Goal: Transaction & Acquisition: Purchase product/service

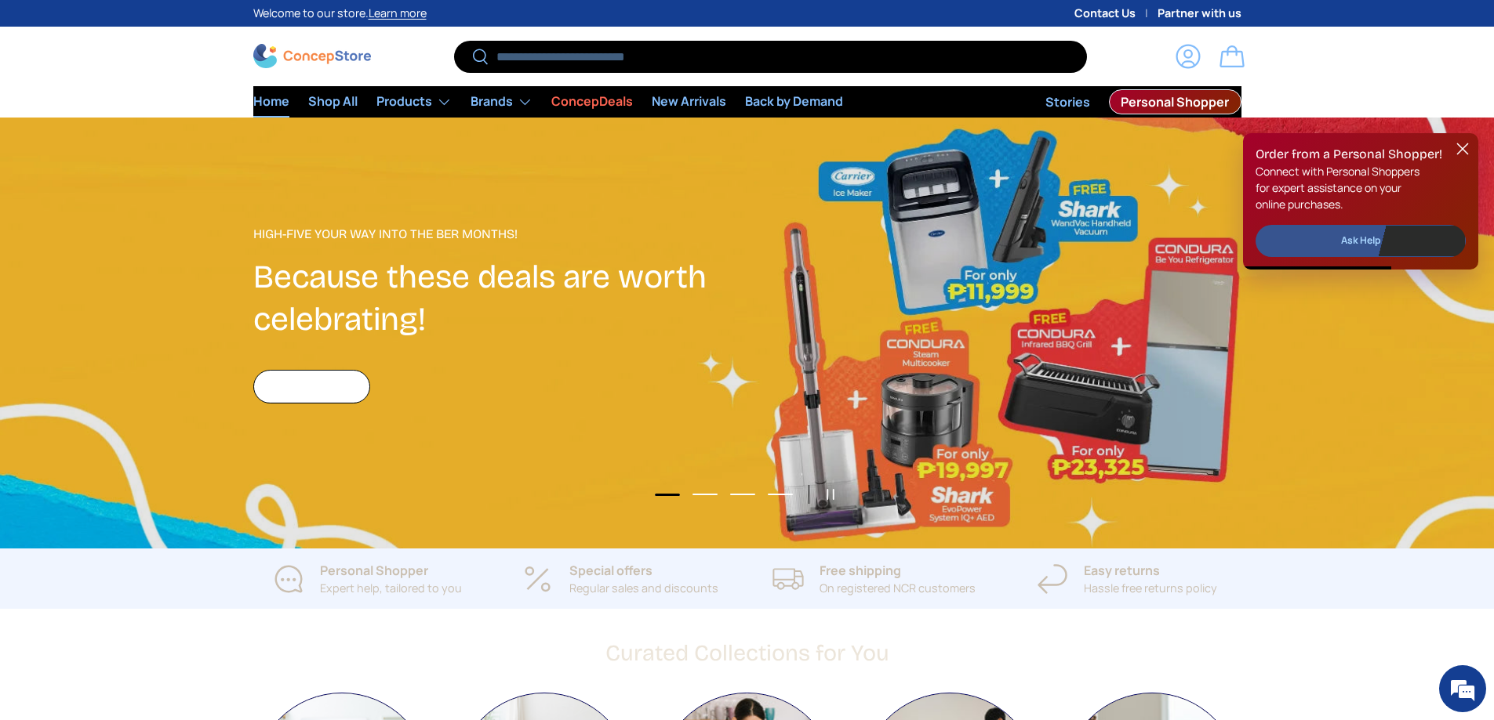
click at [584, 62] on input "Search" at bounding box center [770, 57] width 632 height 32
type input "*****"
click at [454, 39] on button "Search" at bounding box center [471, 57] width 35 height 37
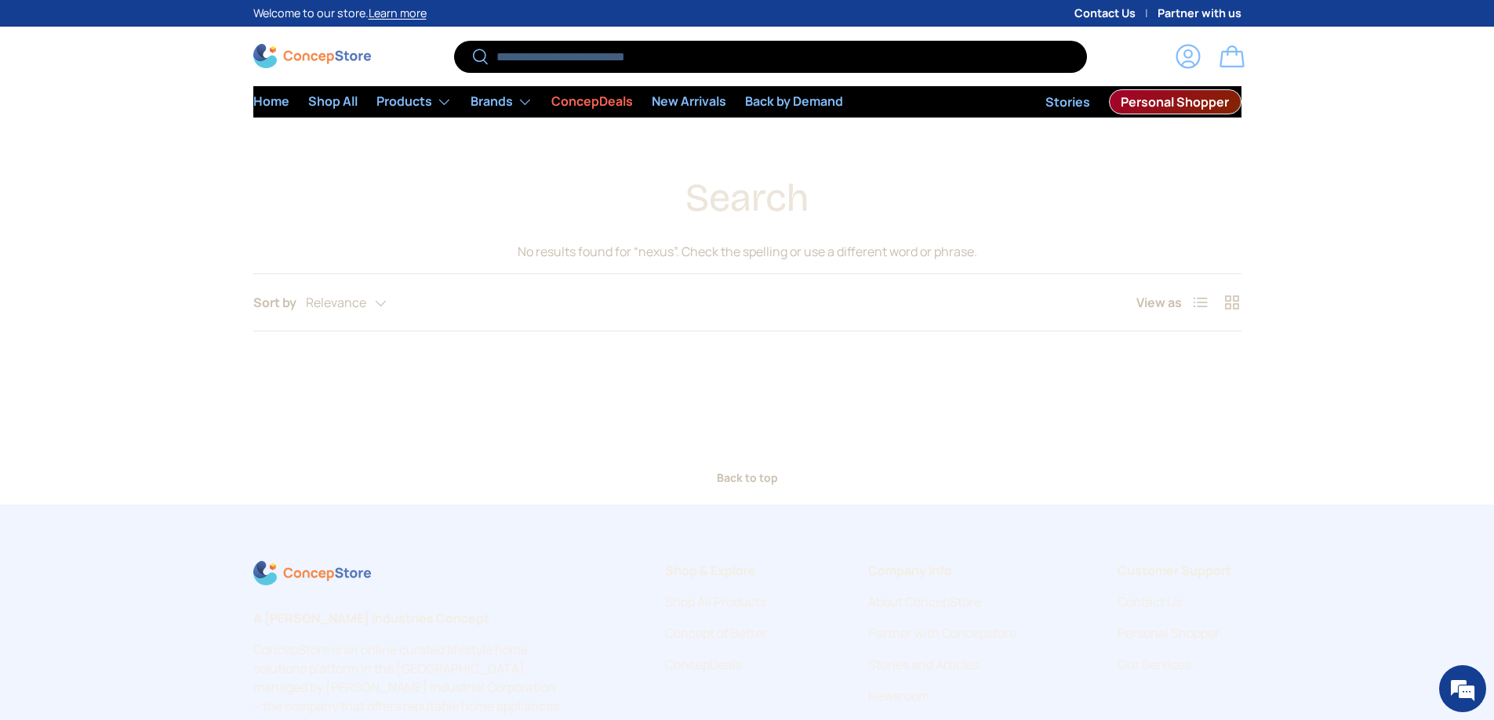
click at [584, 61] on input "Search" at bounding box center [770, 57] width 632 height 32
type input "*******"
click at [454, 39] on button "Search" at bounding box center [471, 57] width 35 height 37
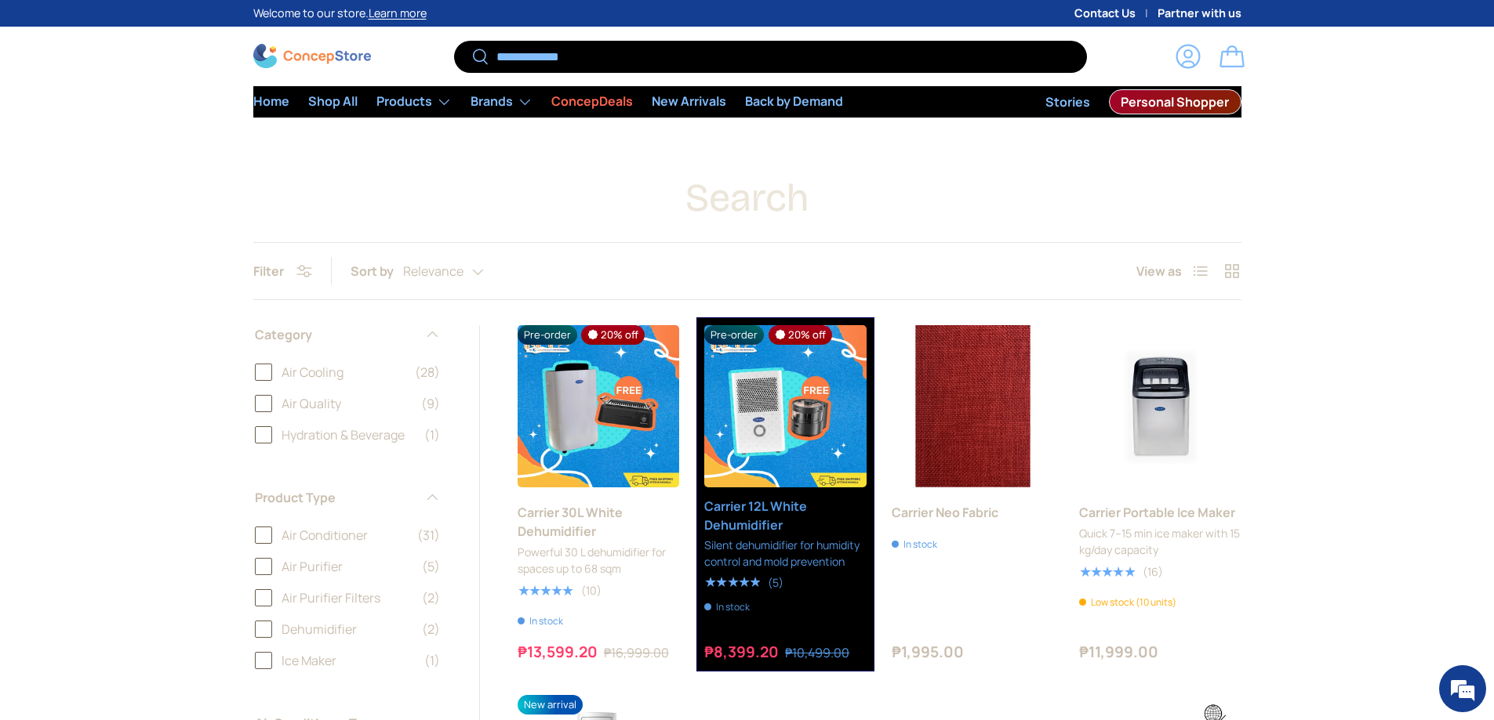
type input "**********"
click at [454, 39] on button "Search" at bounding box center [471, 57] width 35 height 37
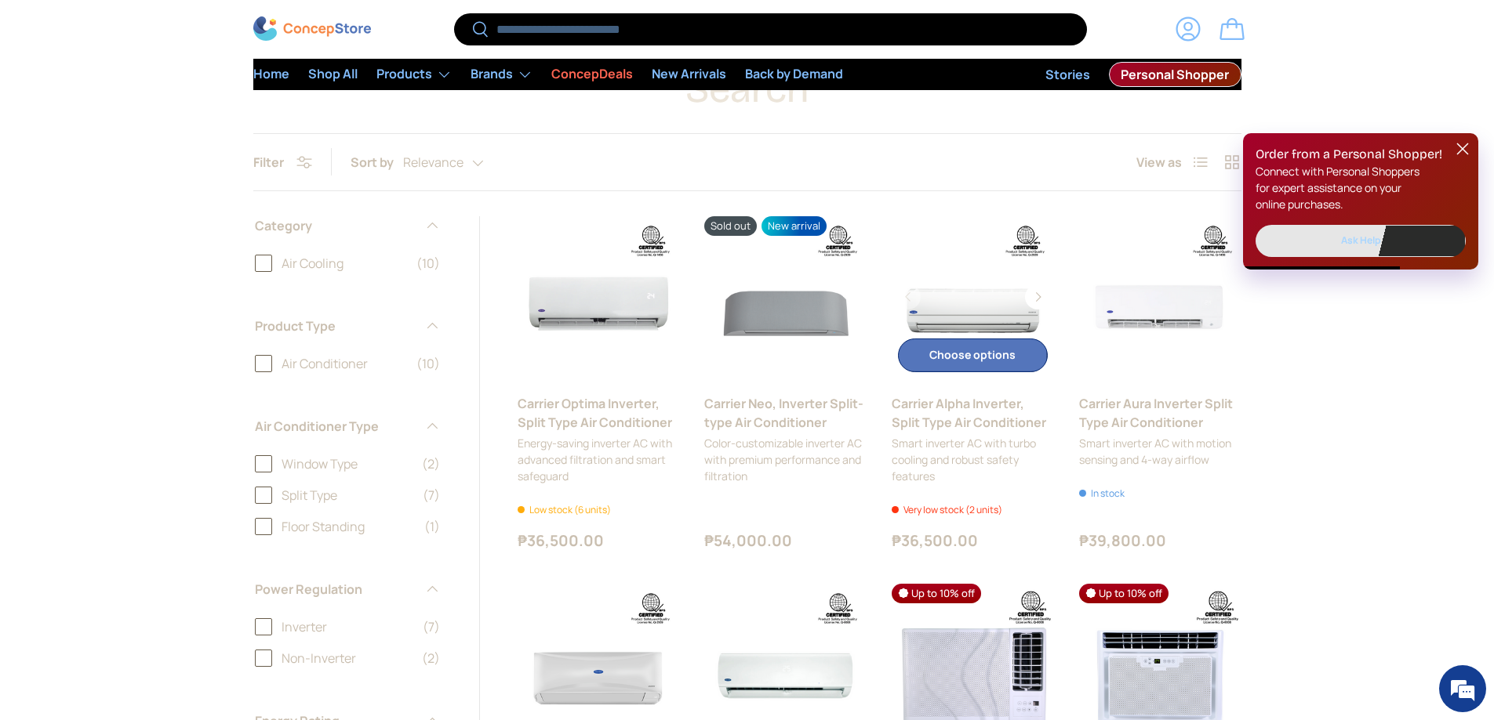
scroll to position [235, 0]
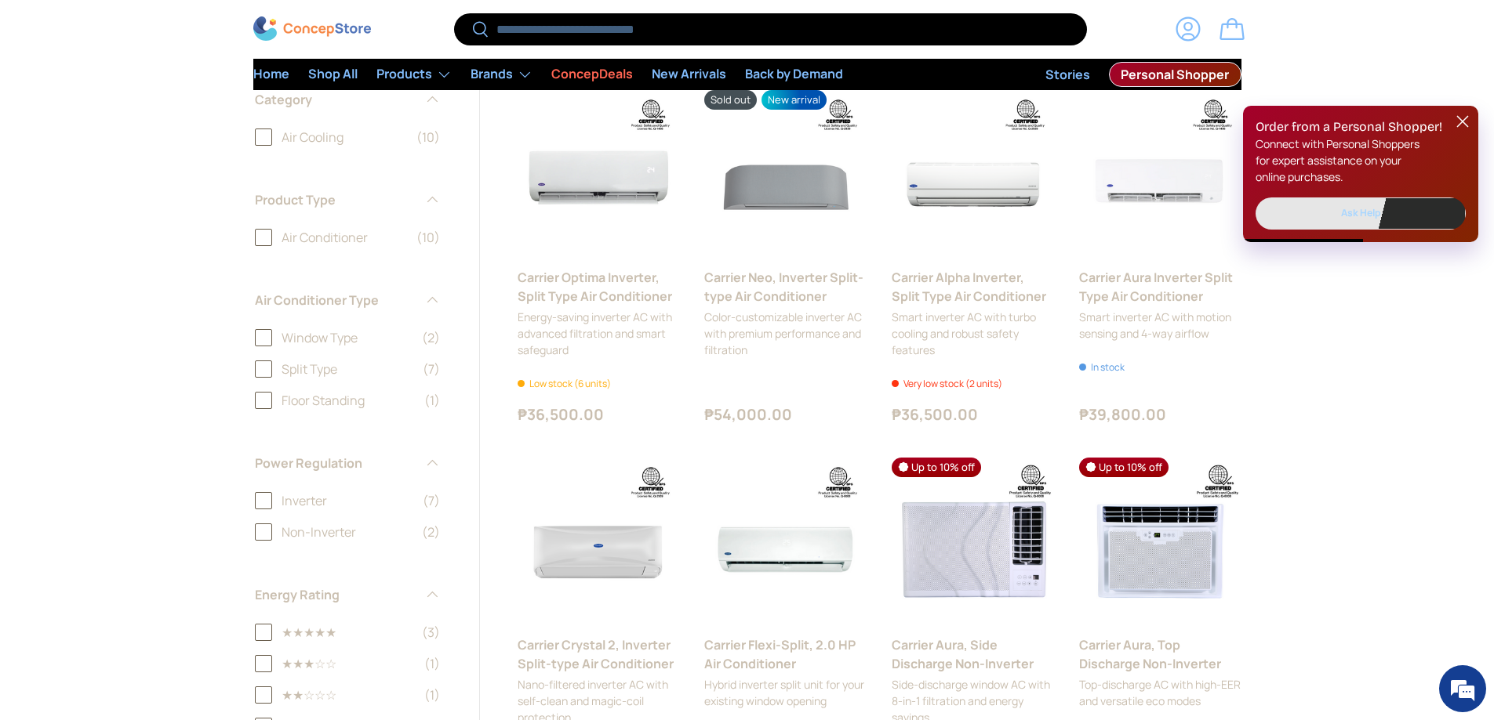
click at [256, 239] on label "Air Conditioner (10)" at bounding box center [347, 237] width 185 height 19
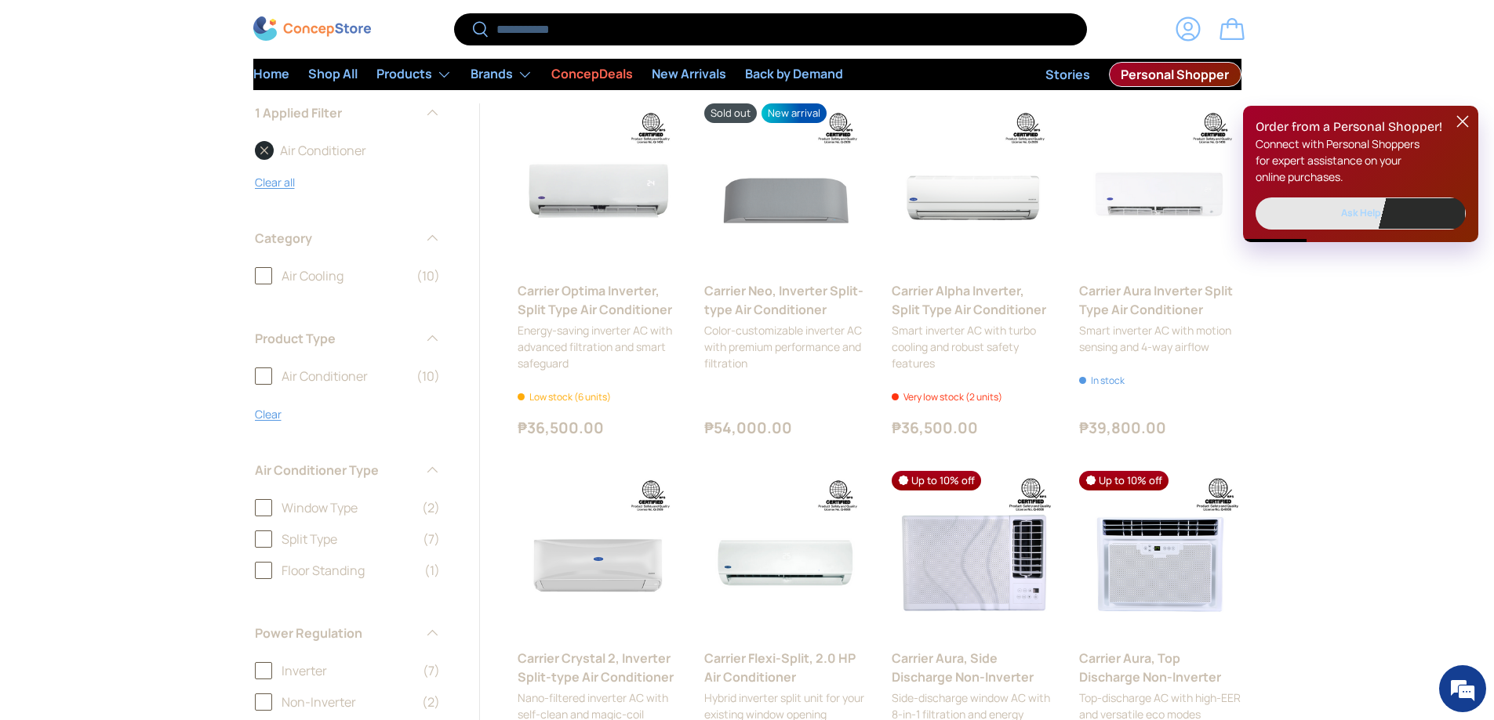
scroll to position [392, 0]
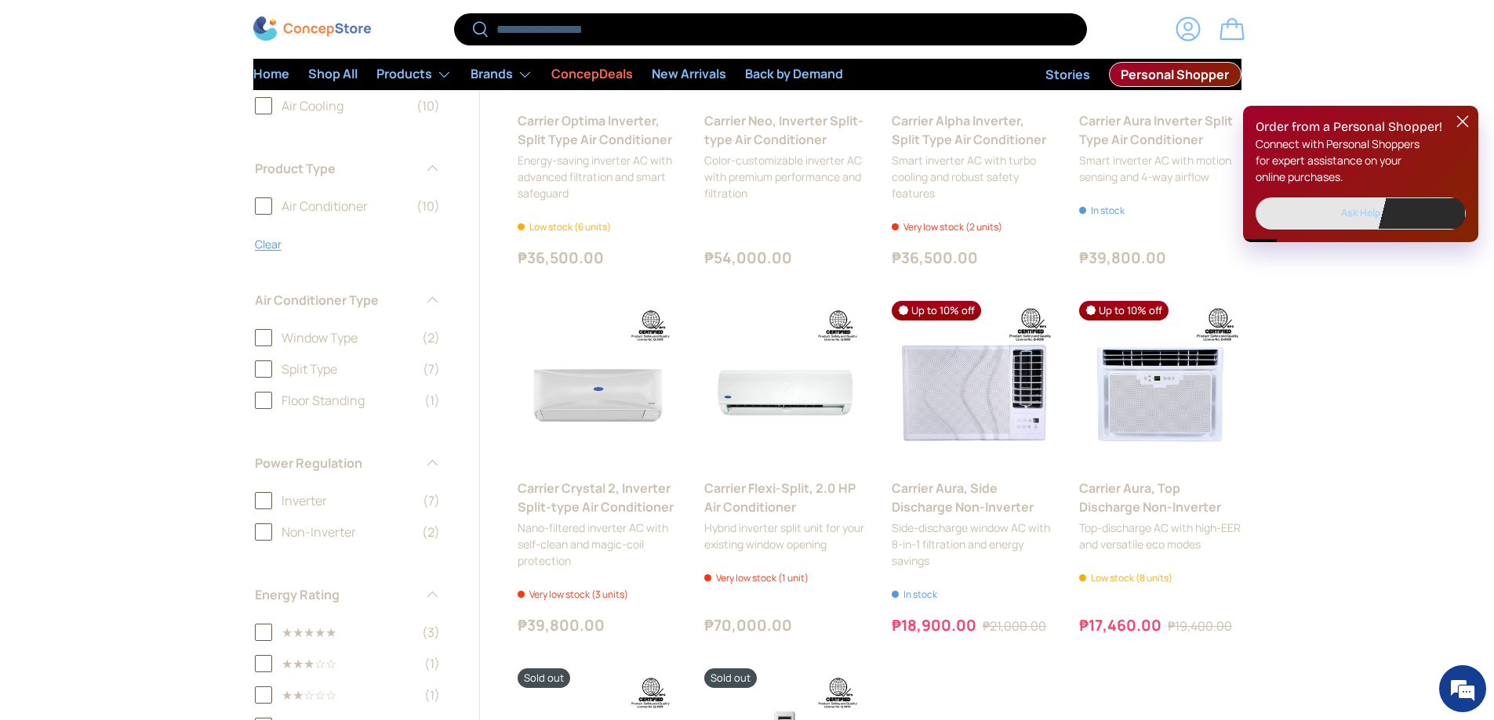
click at [262, 376] on label "Split Type (7)" at bounding box center [347, 369] width 185 height 19
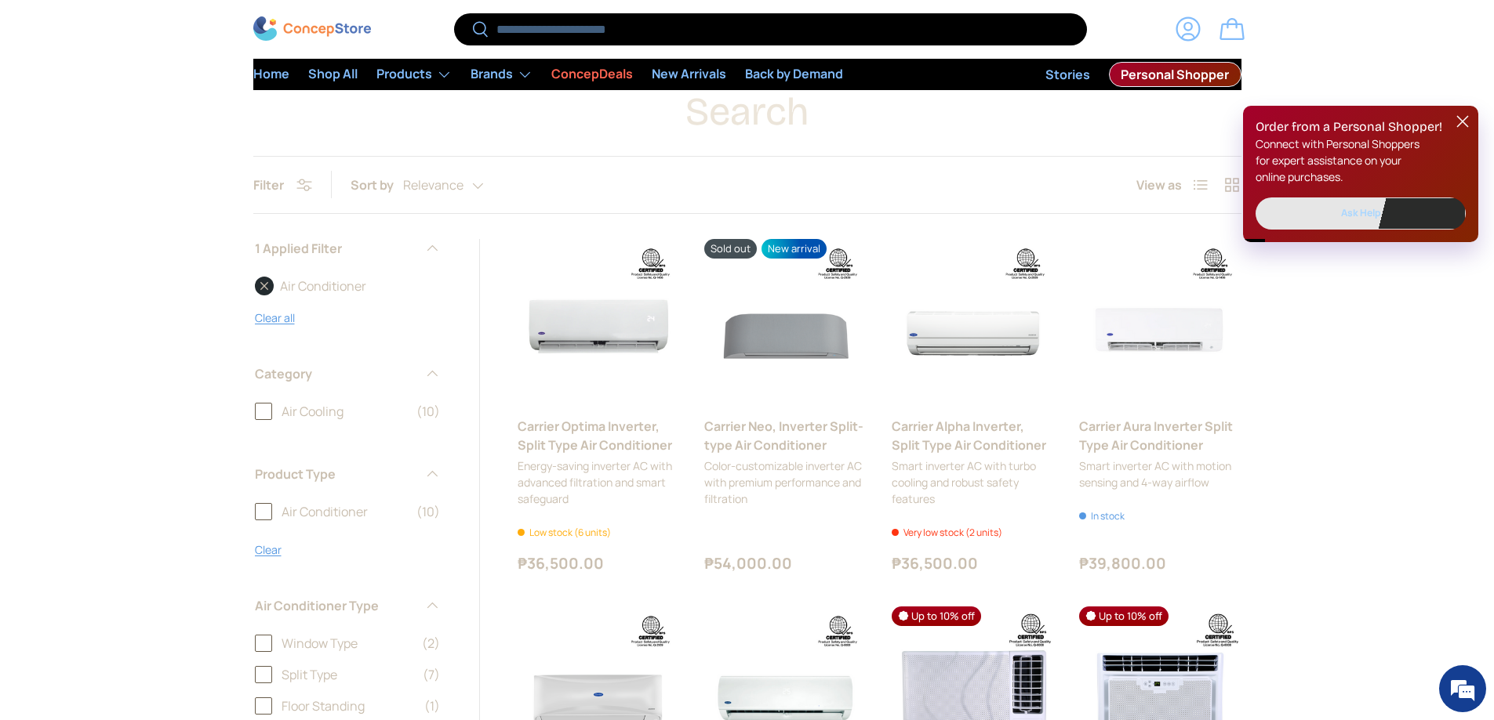
scroll to position [78, 0]
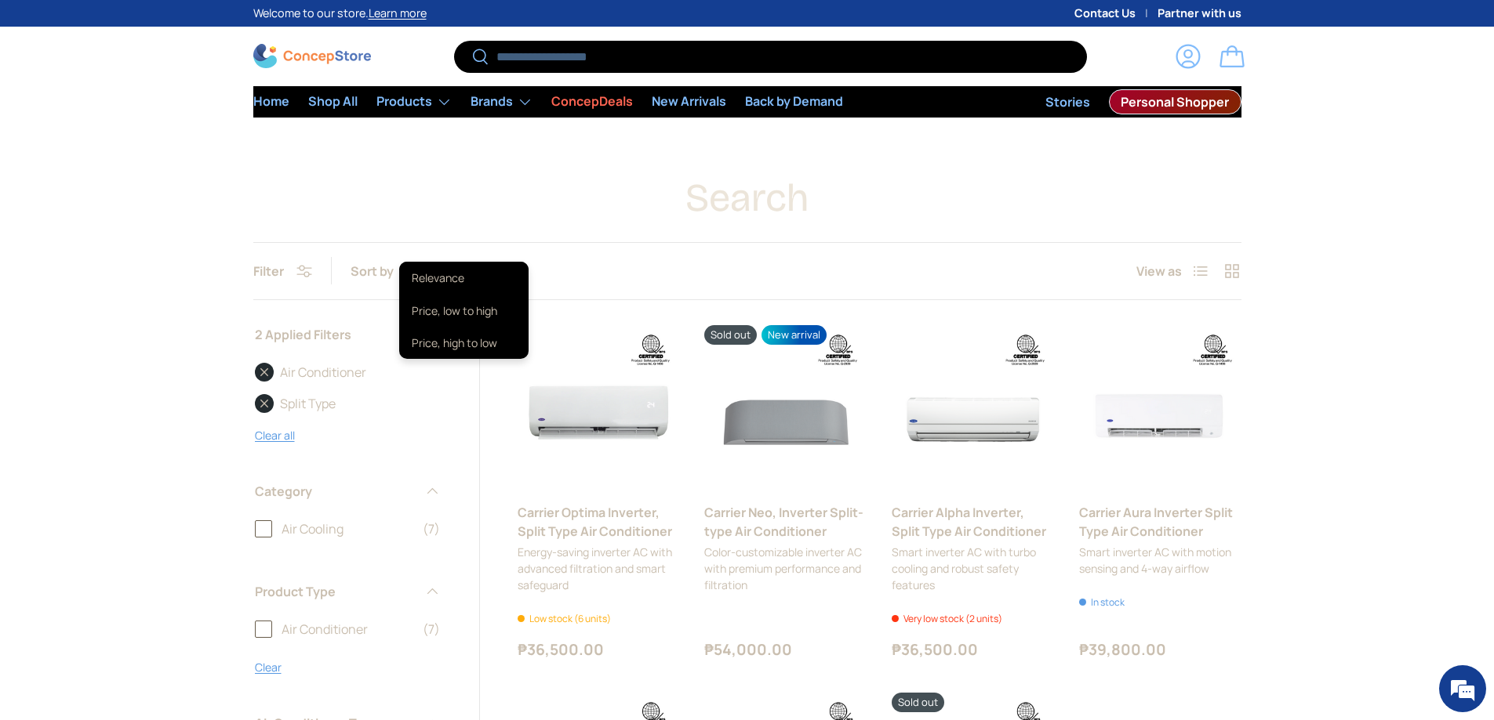
click at [456, 272] on div "Relevance Relevance Price, low to high Price, high to low" at bounding box center [459, 271] width 112 height 27
click at [452, 324] on li "Price, low to high" at bounding box center [463, 311] width 129 height 32
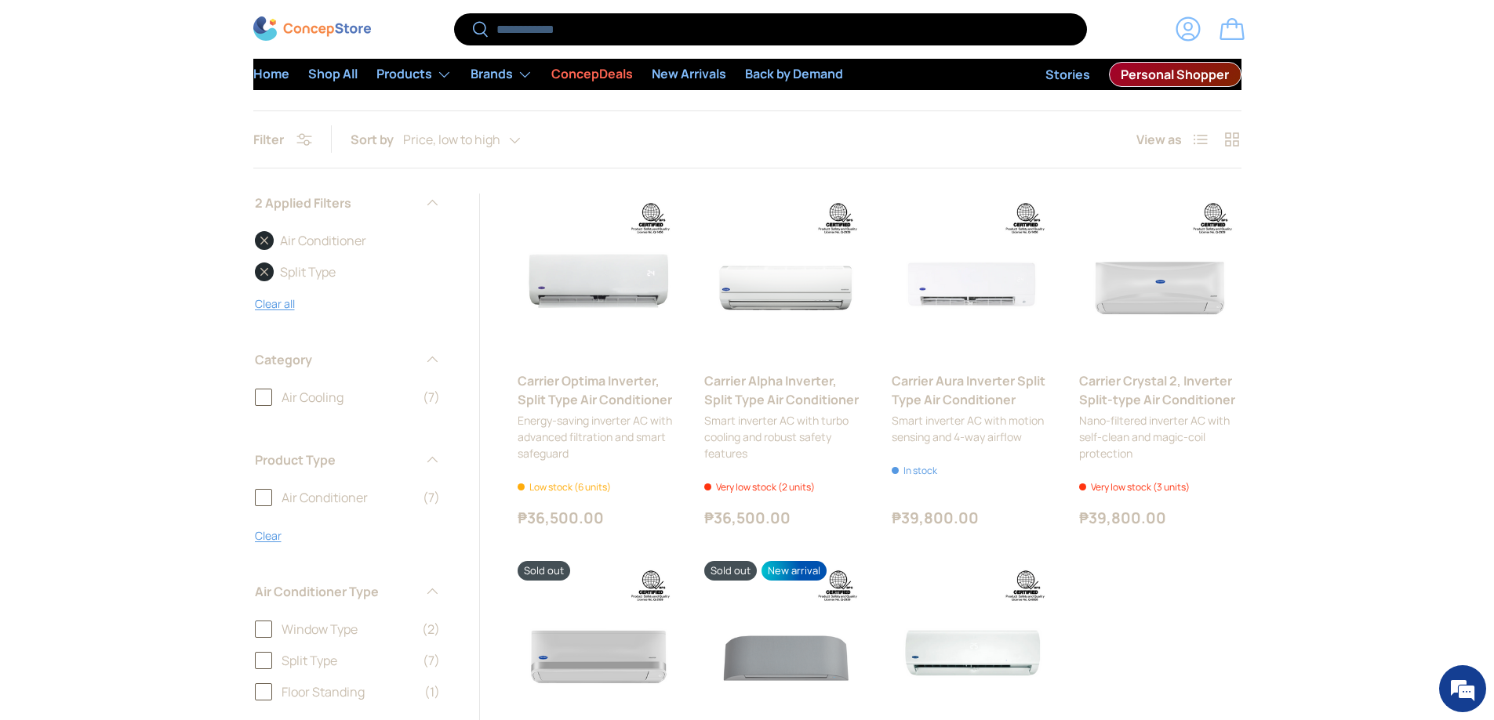
scroll to position [157, 0]
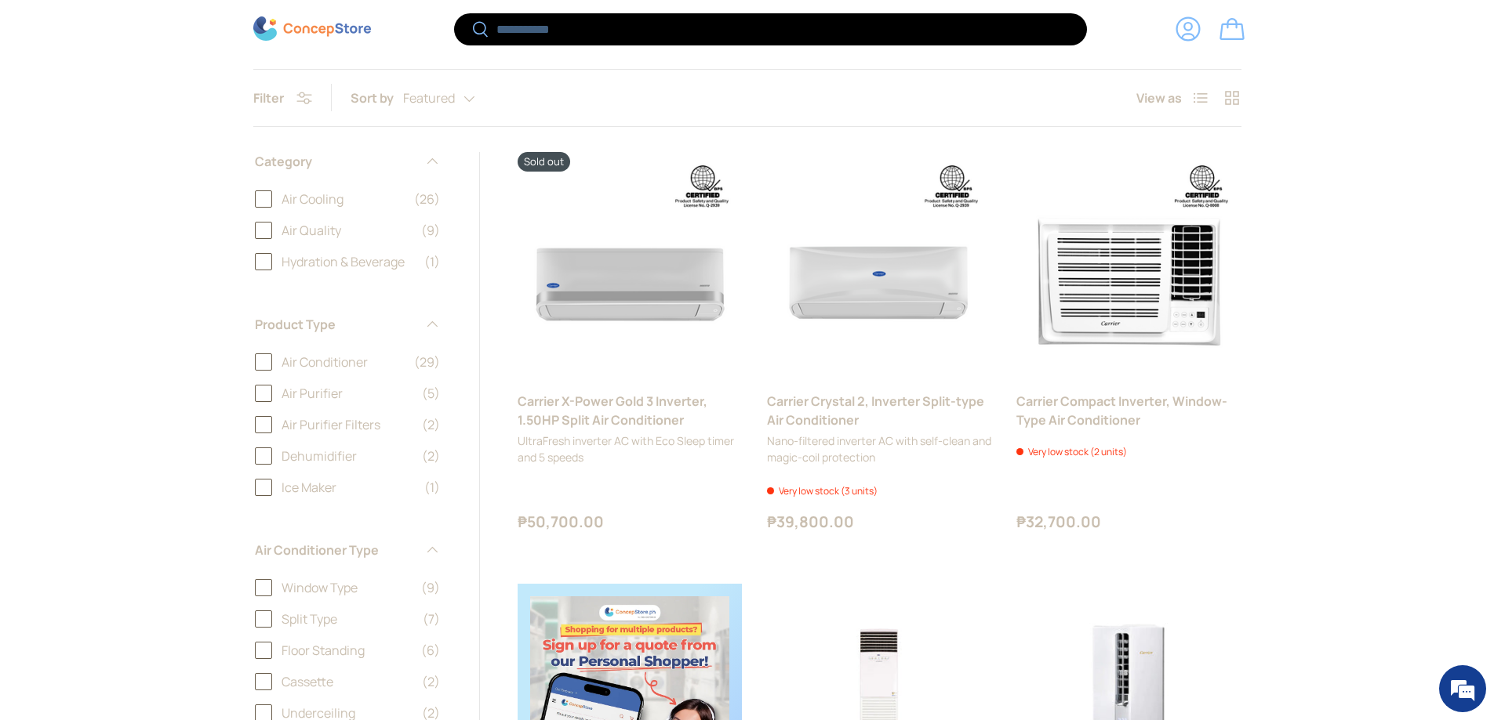
scroll to position [546, 0]
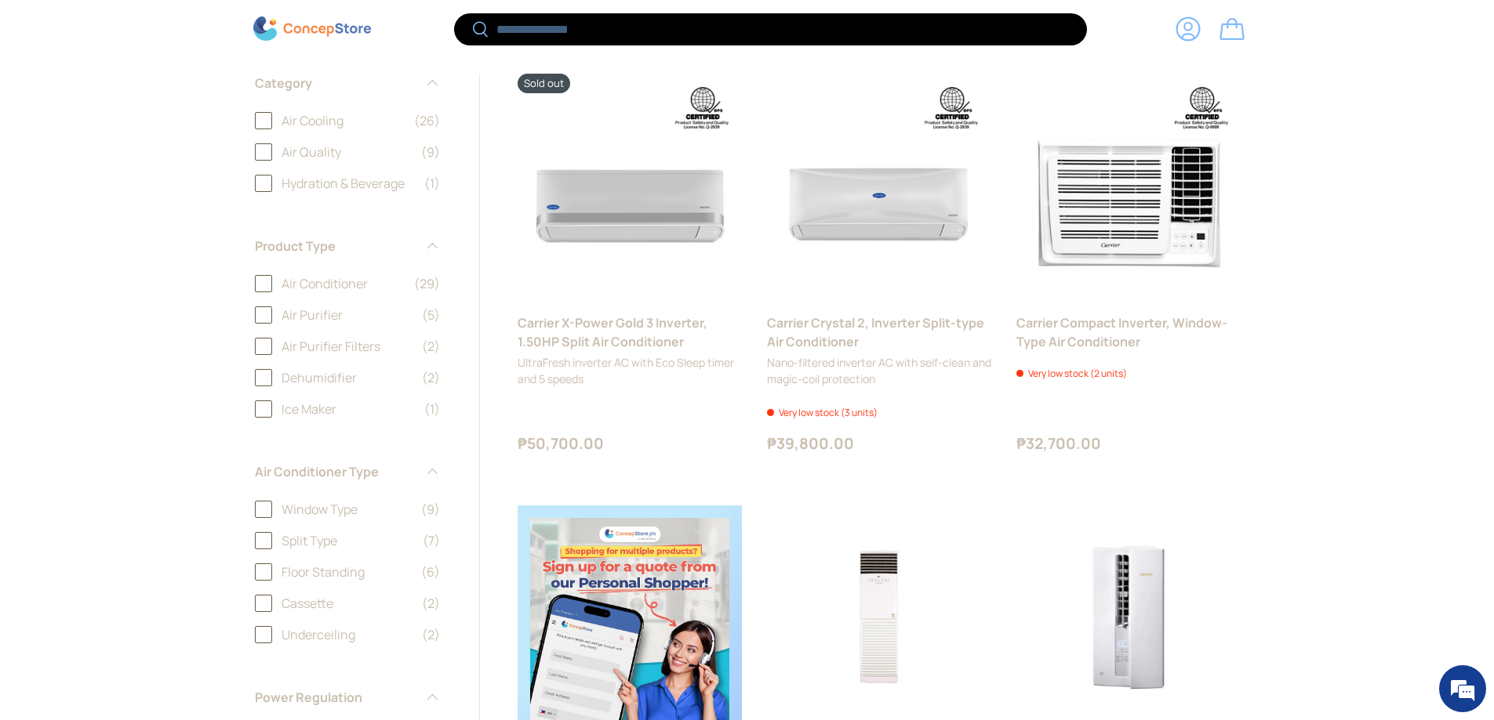
click at [258, 541] on label "Split Type (7)" at bounding box center [347, 541] width 185 height 19
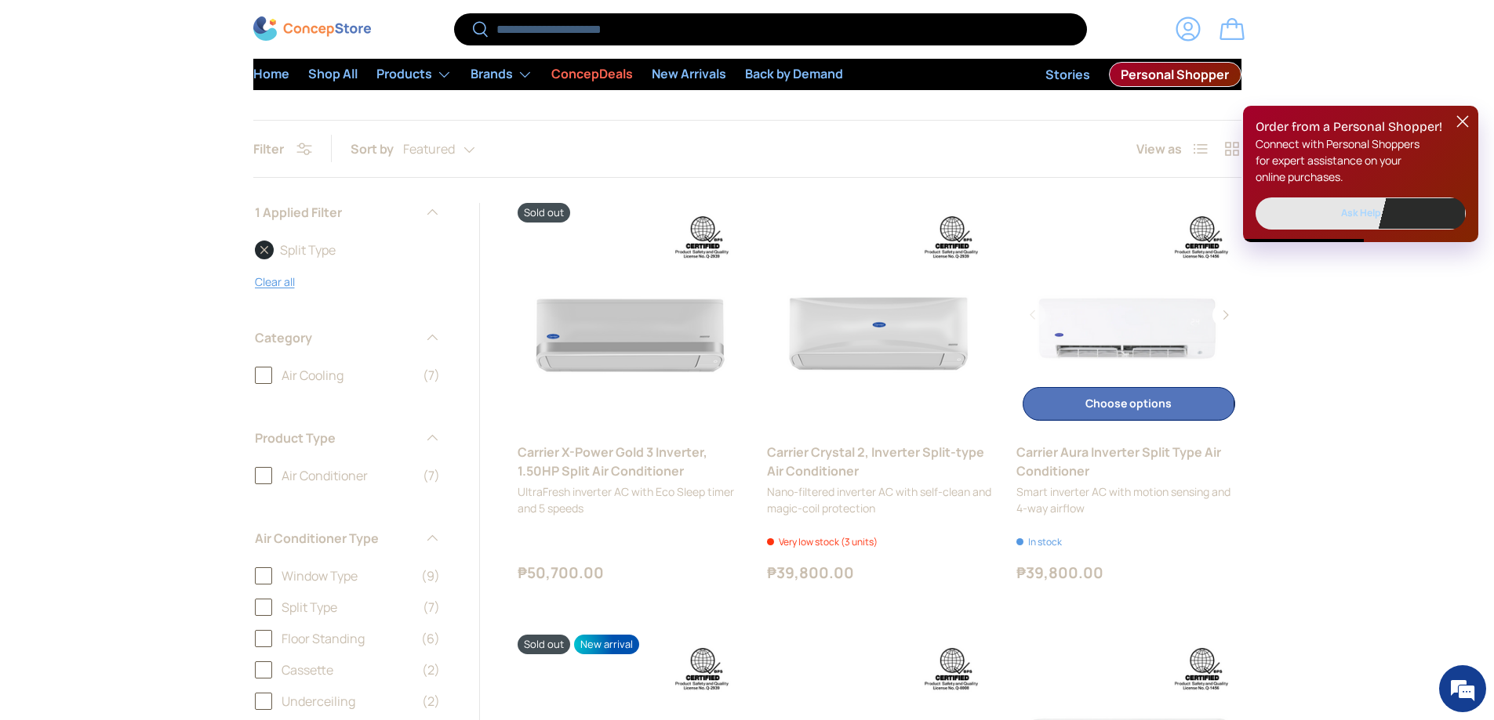
scroll to position [392, 0]
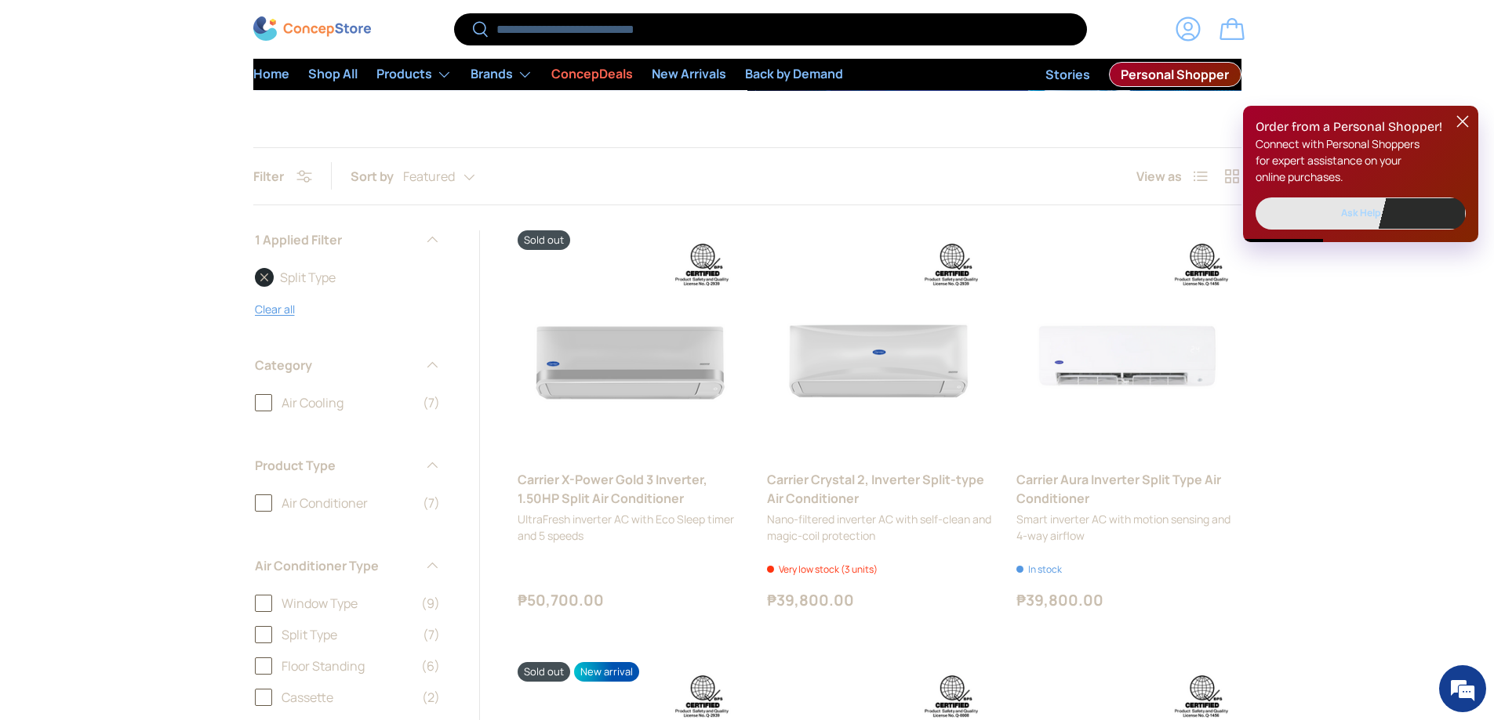
click at [1459, 112] on button at bounding box center [1462, 121] width 19 height 19
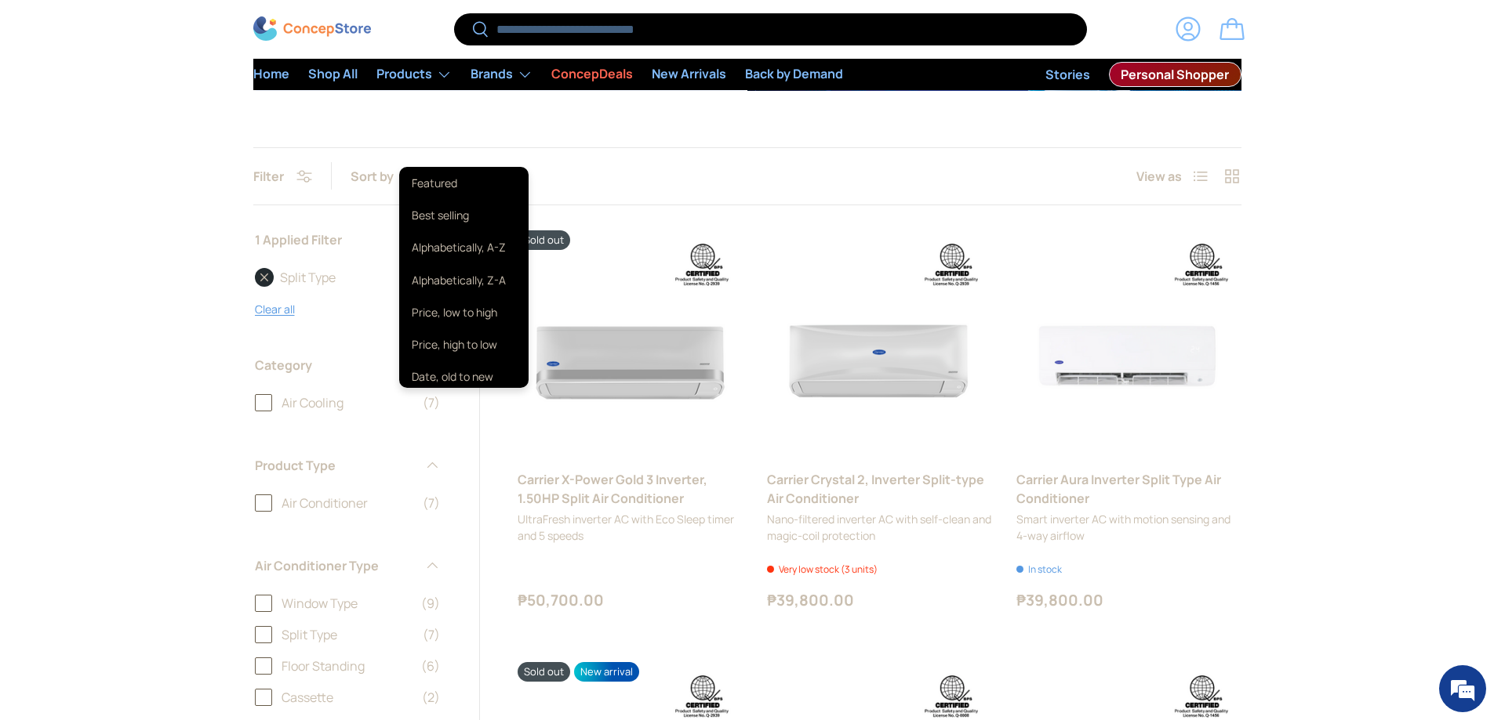
click at [447, 168] on div "Featured Featured Best selling Alphabetically, A-Z Alphabetically, Z-A Price, l…" at bounding box center [454, 176] width 103 height 27
click at [488, 308] on li "Price, low to high" at bounding box center [463, 312] width 129 height 32
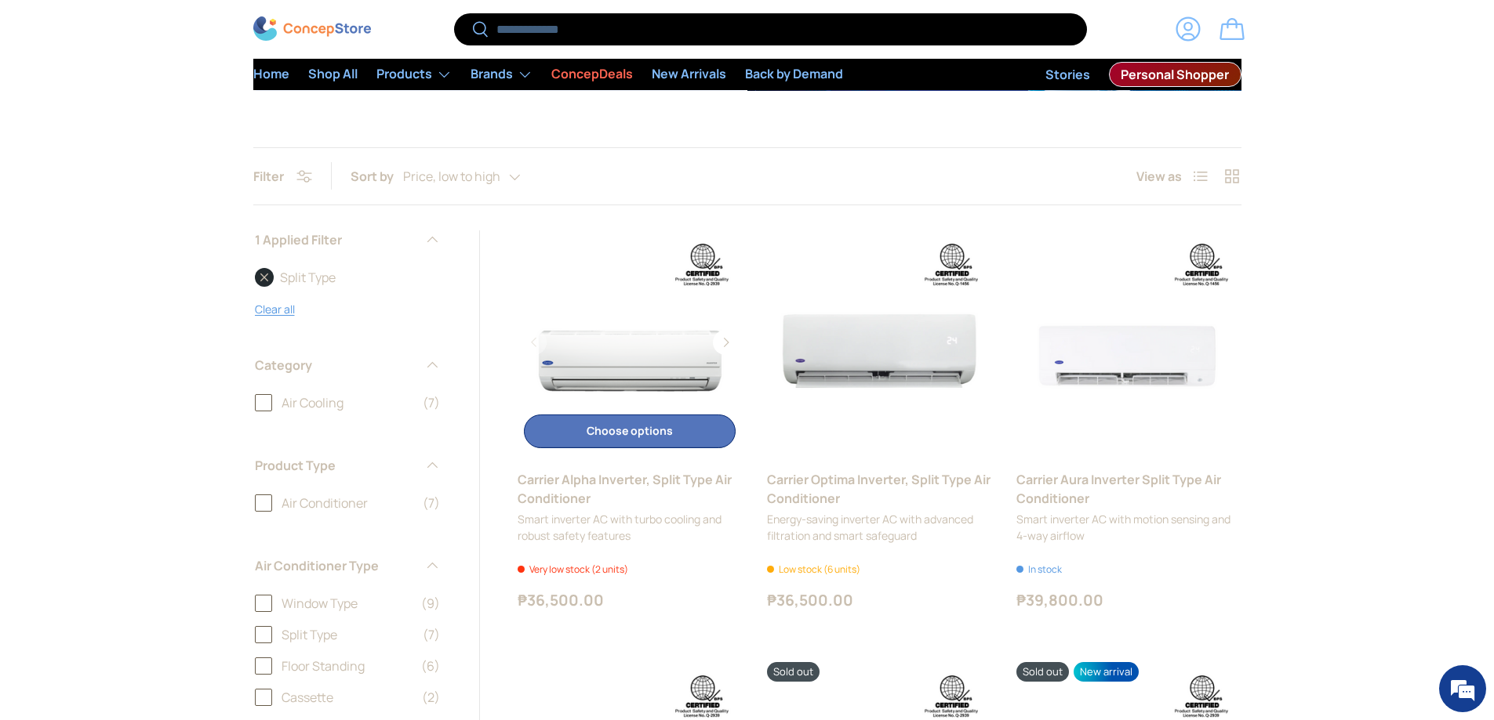
drag, startPoint x: 586, startPoint y: 432, endPoint x: 615, endPoint y: 446, distance: 33.0
click at [600, 443] on button "Choose options Choose options" at bounding box center [630, 432] width 212 height 34
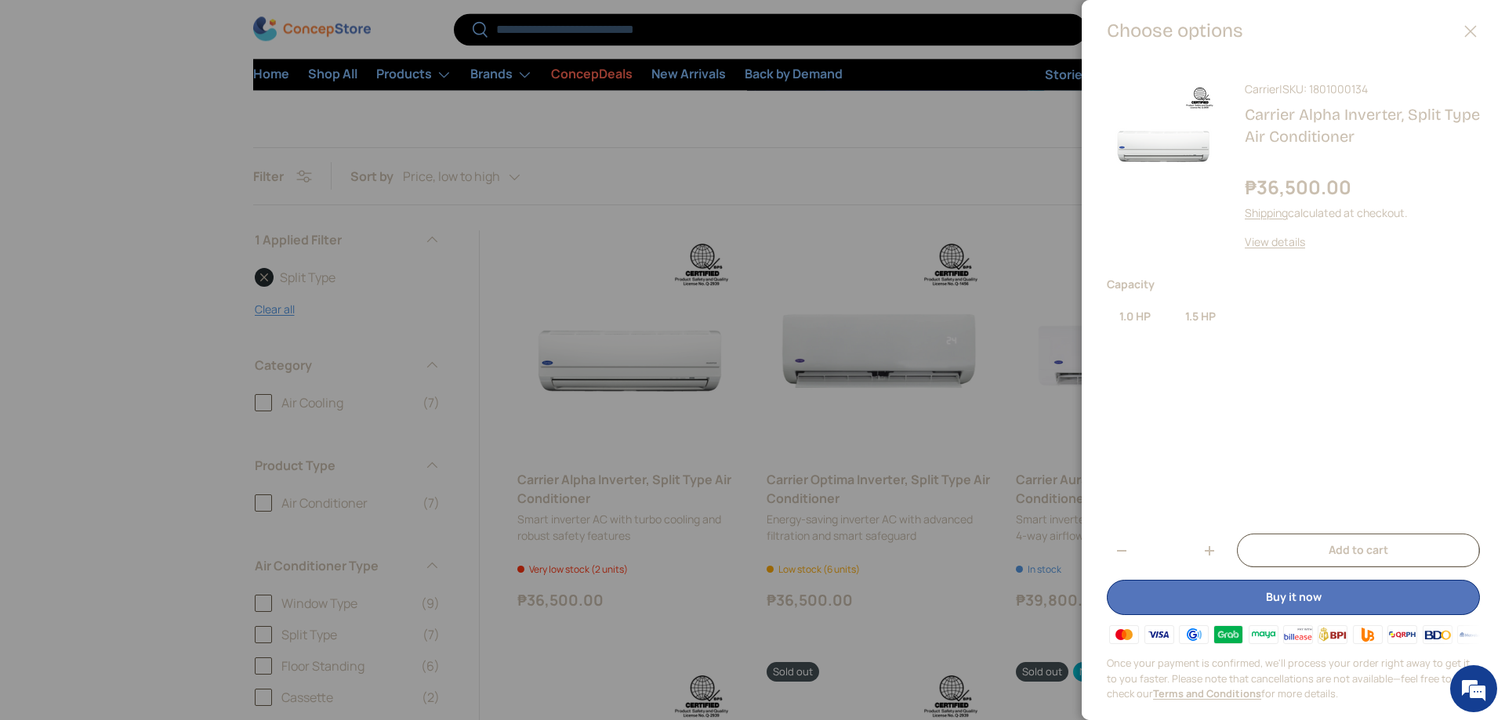
click at [1138, 312] on label "1.0 HP" at bounding box center [1135, 317] width 56 height 32
click at [1137, 316] on label "1.0 HP" at bounding box center [1135, 317] width 56 height 32
drag, startPoint x: 1137, startPoint y: 316, endPoint x: 1148, endPoint y: 318, distance: 11.1
click at [1137, 318] on label "1.0 HP" at bounding box center [1135, 317] width 56 height 32
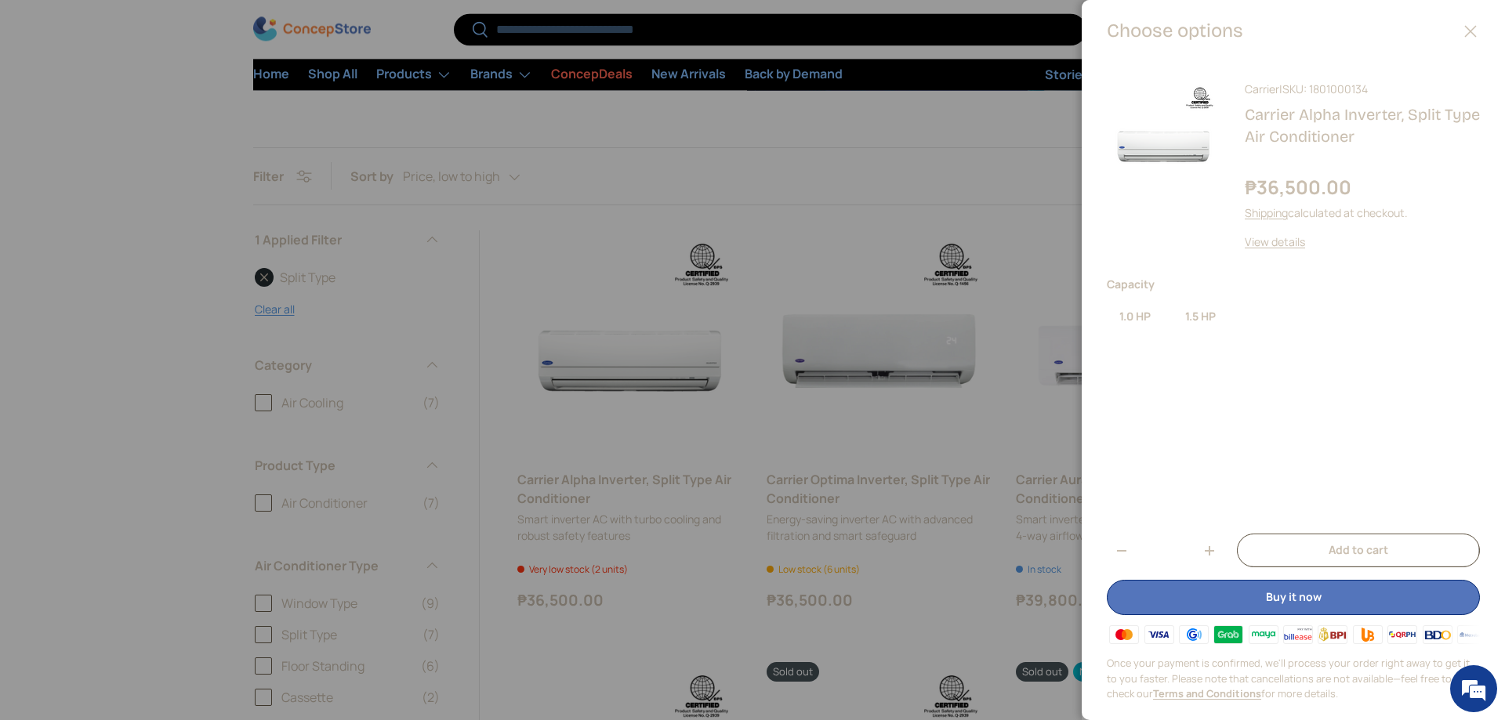
click at [1228, 321] on label "1.5 HP" at bounding box center [1201, 317] width 56 height 32
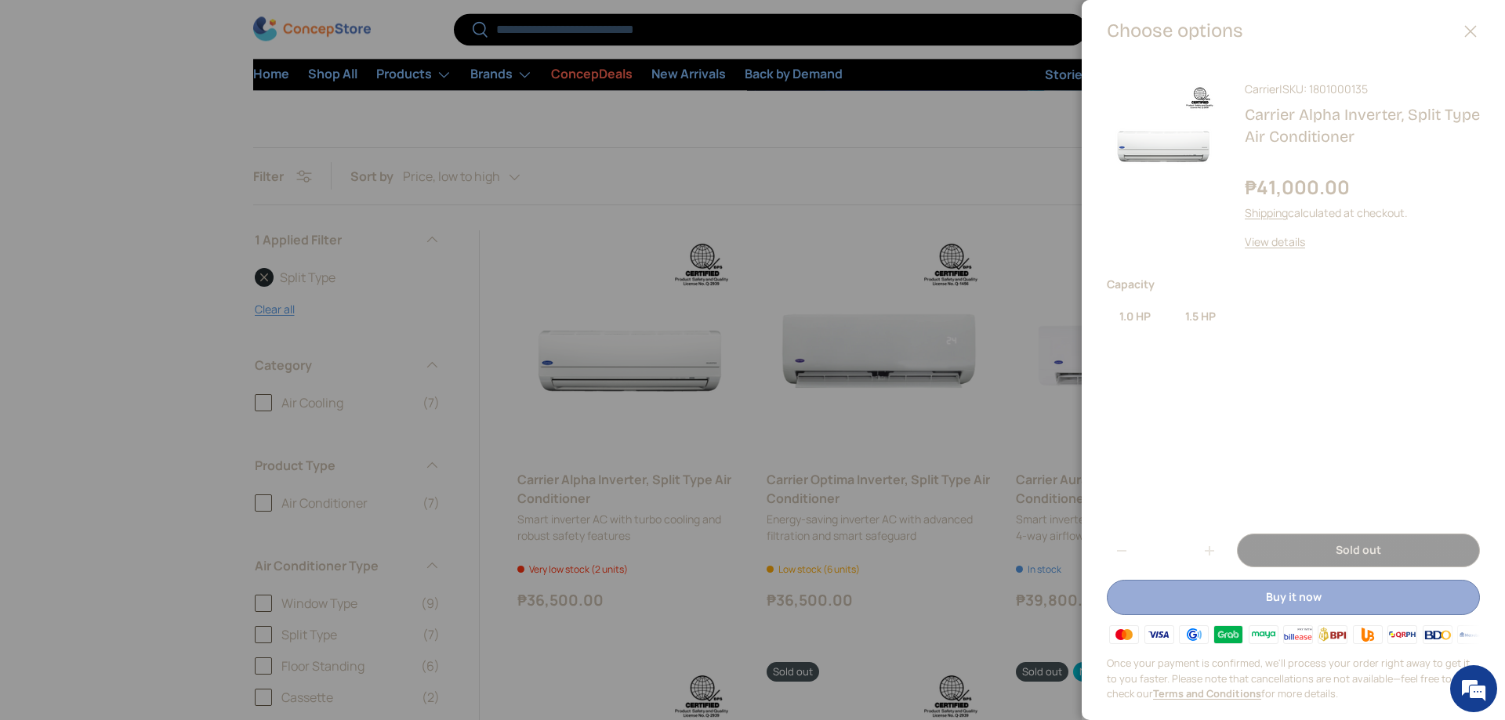
click at [1211, 321] on label "1.5 HP" at bounding box center [1201, 317] width 56 height 32
click at [1149, 315] on label "1.0 HP" at bounding box center [1135, 317] width 56 height 32
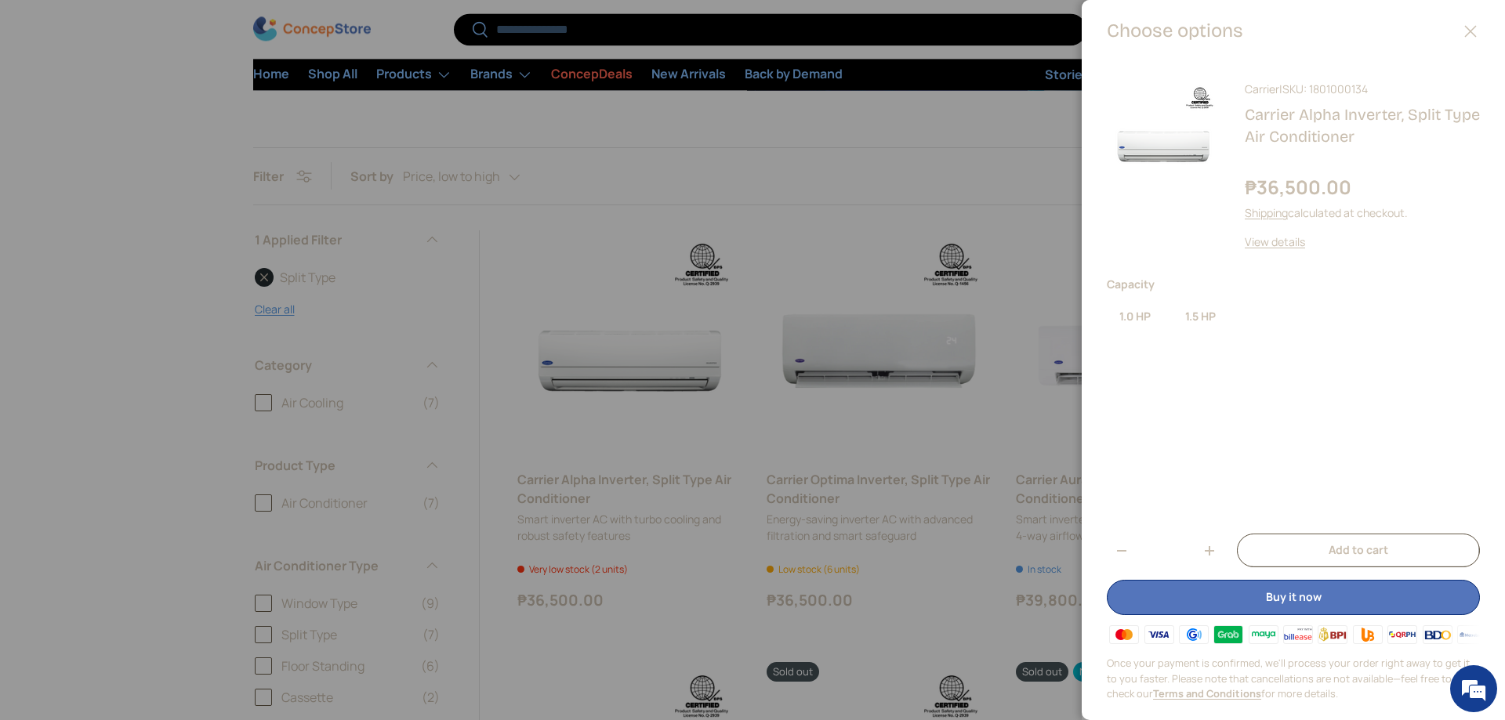
click at [1145, 122] on img at bounding box center [1163, 137] width 113 height 113
drag, startPoint x: 1328, startPoint y: 155, endPoint x: 1352, endPoint y: 149, distance: 25.1
click at [1334, 152] on div "Carrier | SKU: 1801000134 Carrier Alpha Inverter, Split Type Air Conditioner ₱3…" at bounding box center [1350, 165] width 260 height 169
click at [1265, 256] on div "Carrier | SKU: 1801000134 Carrier Alpha Inverter, Split Type Air Conditioner ₱3…" at bounding box center [1293, 207] width 373 height 252
click at [1266, 250] on div "Carrier | SKU: 1801000134 Carrier Alpha Inverter, Split Type Air Conditioner ₱3…" at bounding box center [1293, 207] width 373 height 252
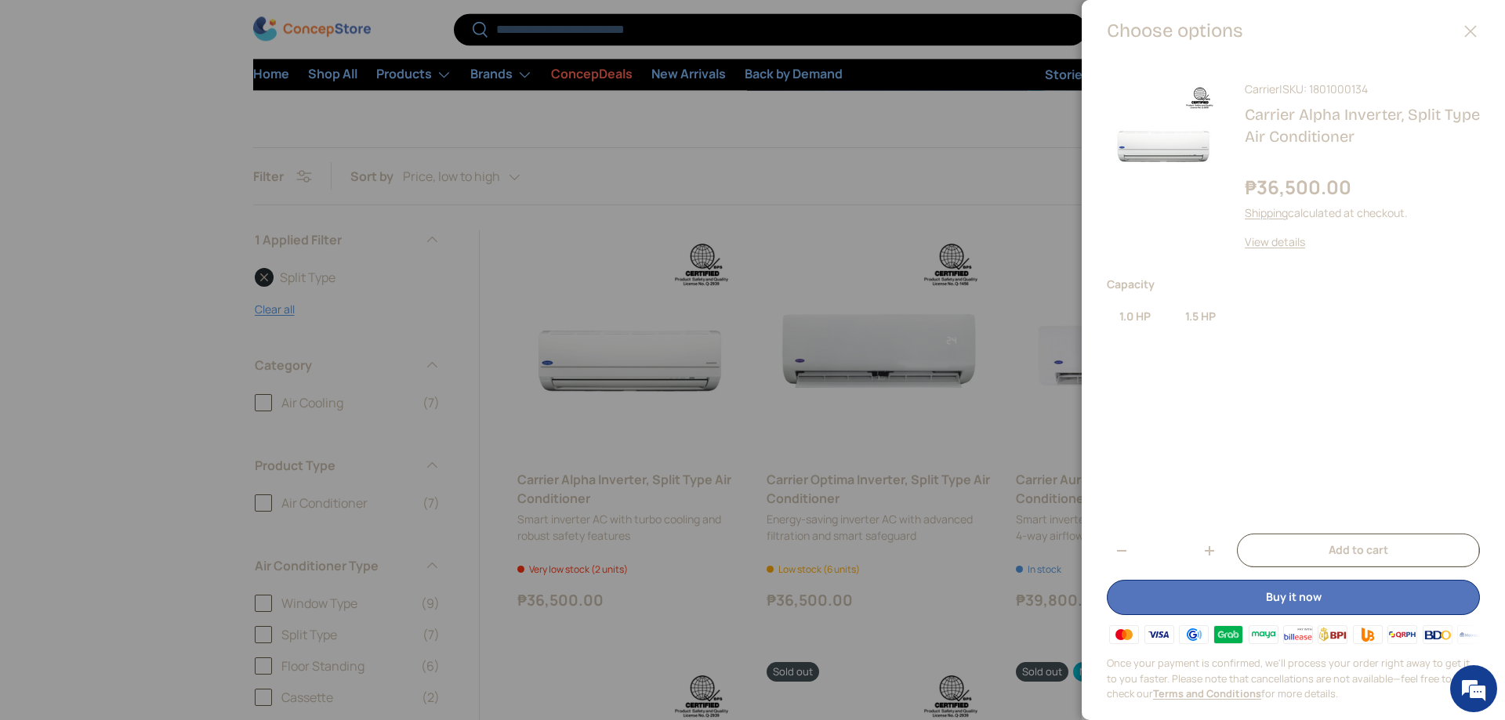
click at [1269, 249] on div "View details" at bounding box center [1362, 242] width 235 height 16
click at [1269, 246] on link "View details" at bounding box center [1275, 241] width 60 height 15
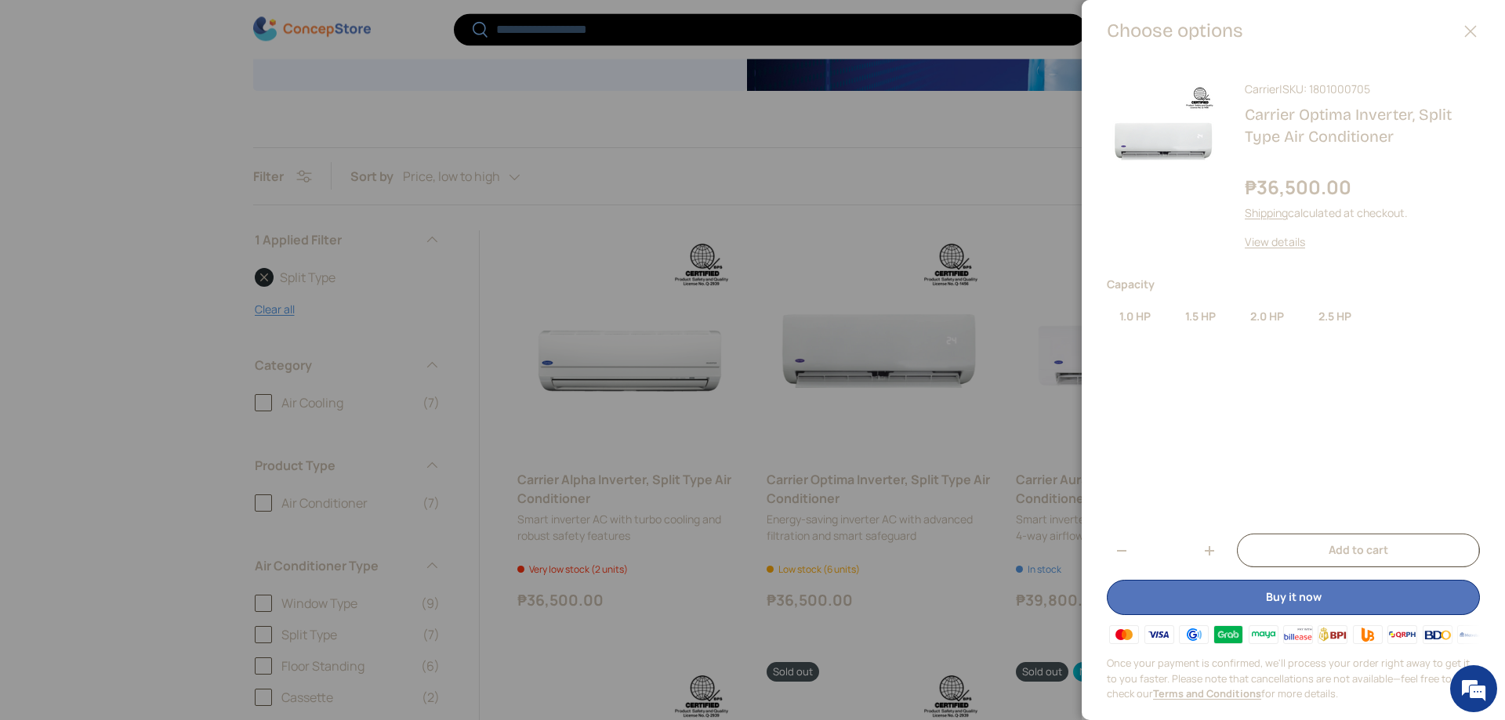
click at [1470, 21] on button "Close" at bounding box center [1471, 31] width 34 height 34
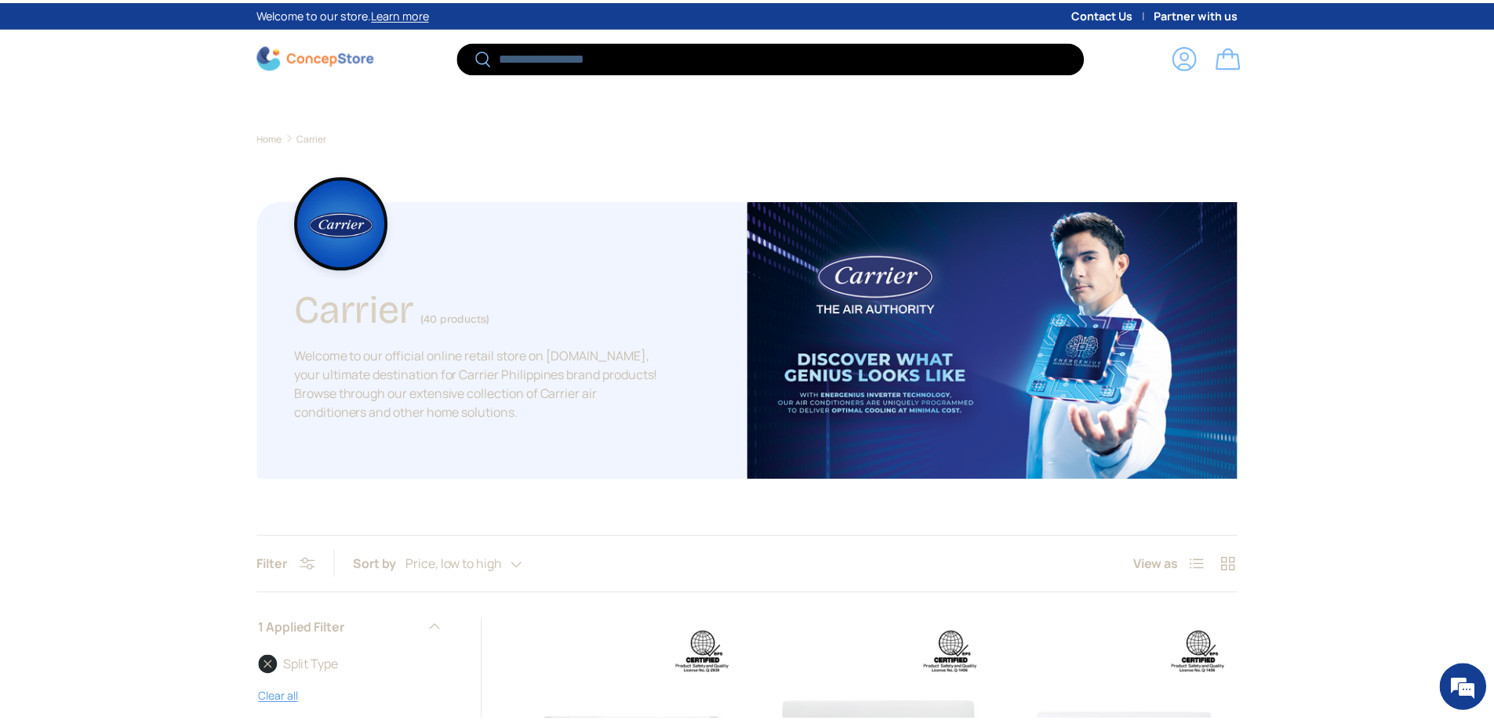
scroll to position [389, 0]
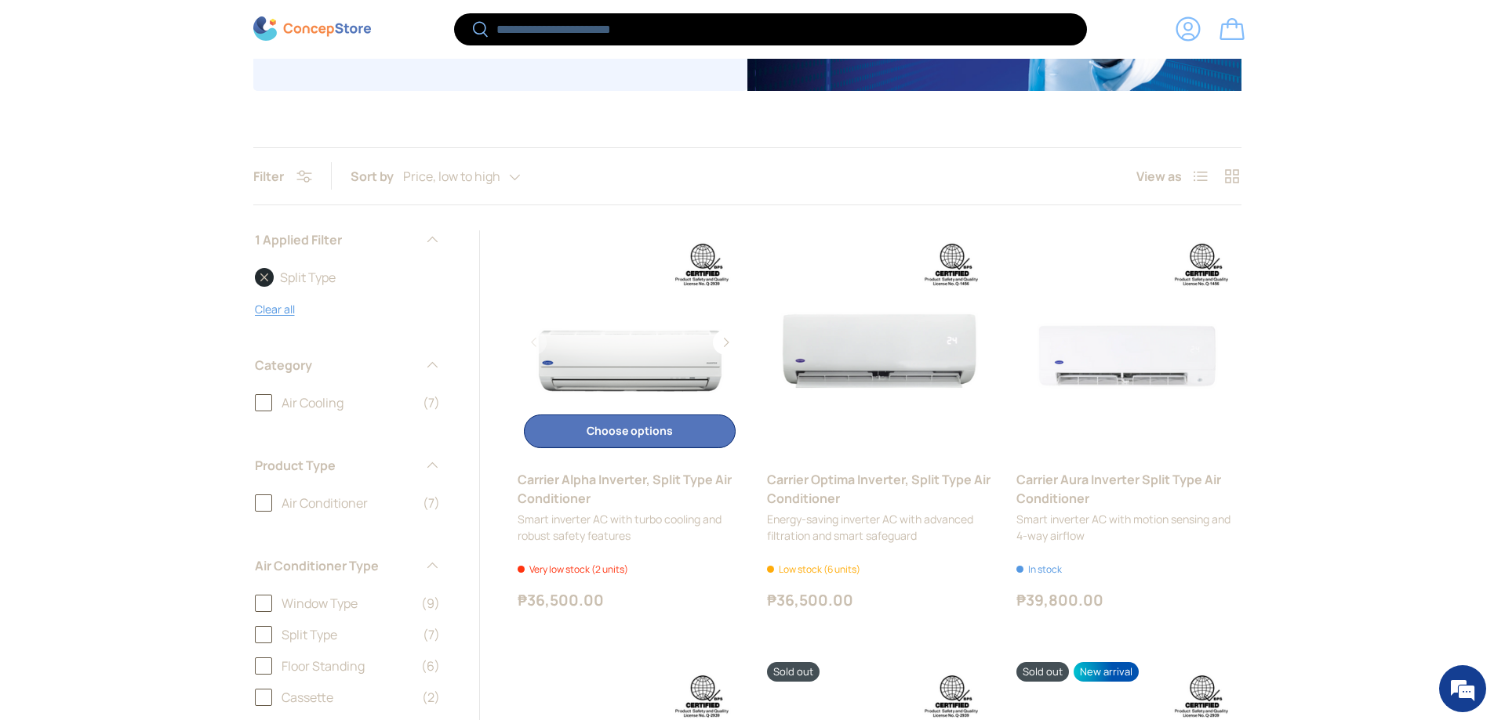
click at [641, 435] on button "Choose options Choose options" at bounding box center [630, 432] width 212 height 34
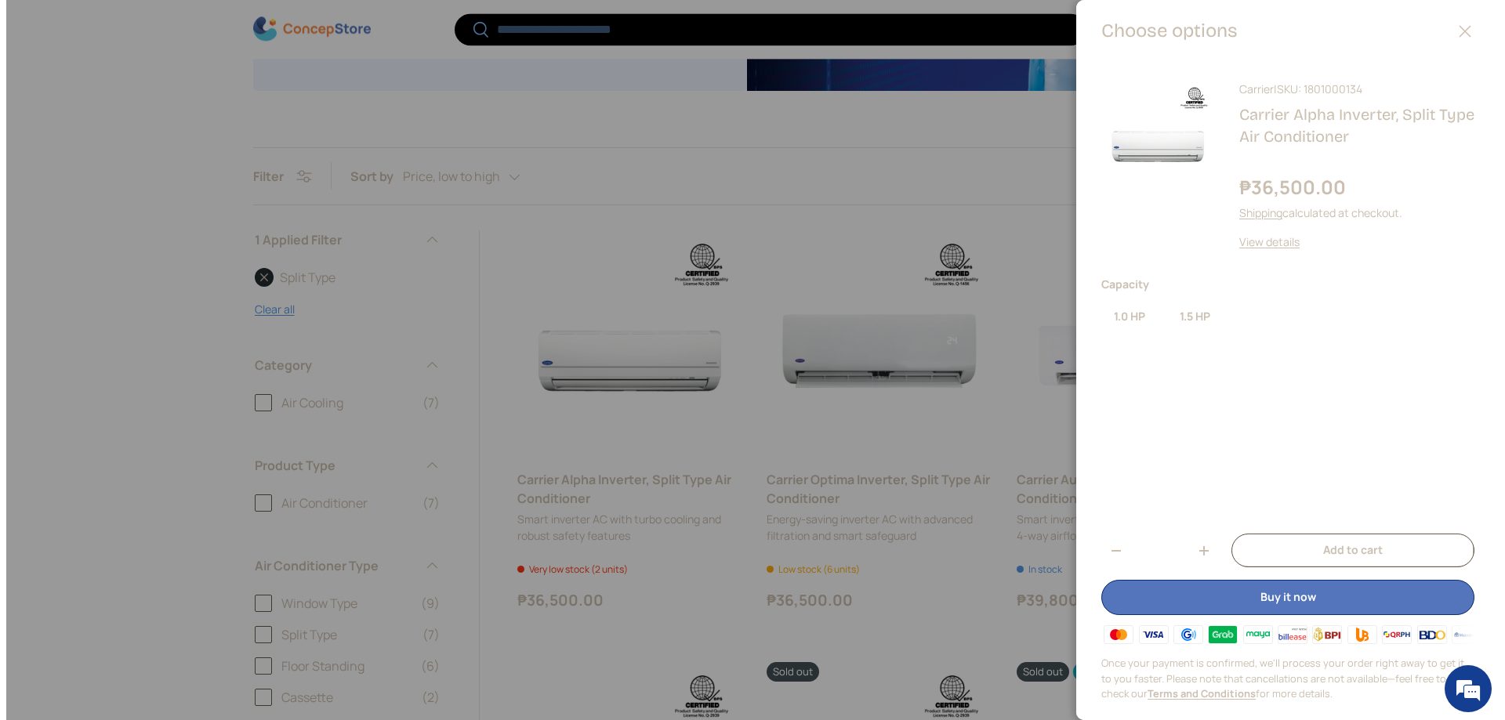
scroll to position [0, 0]
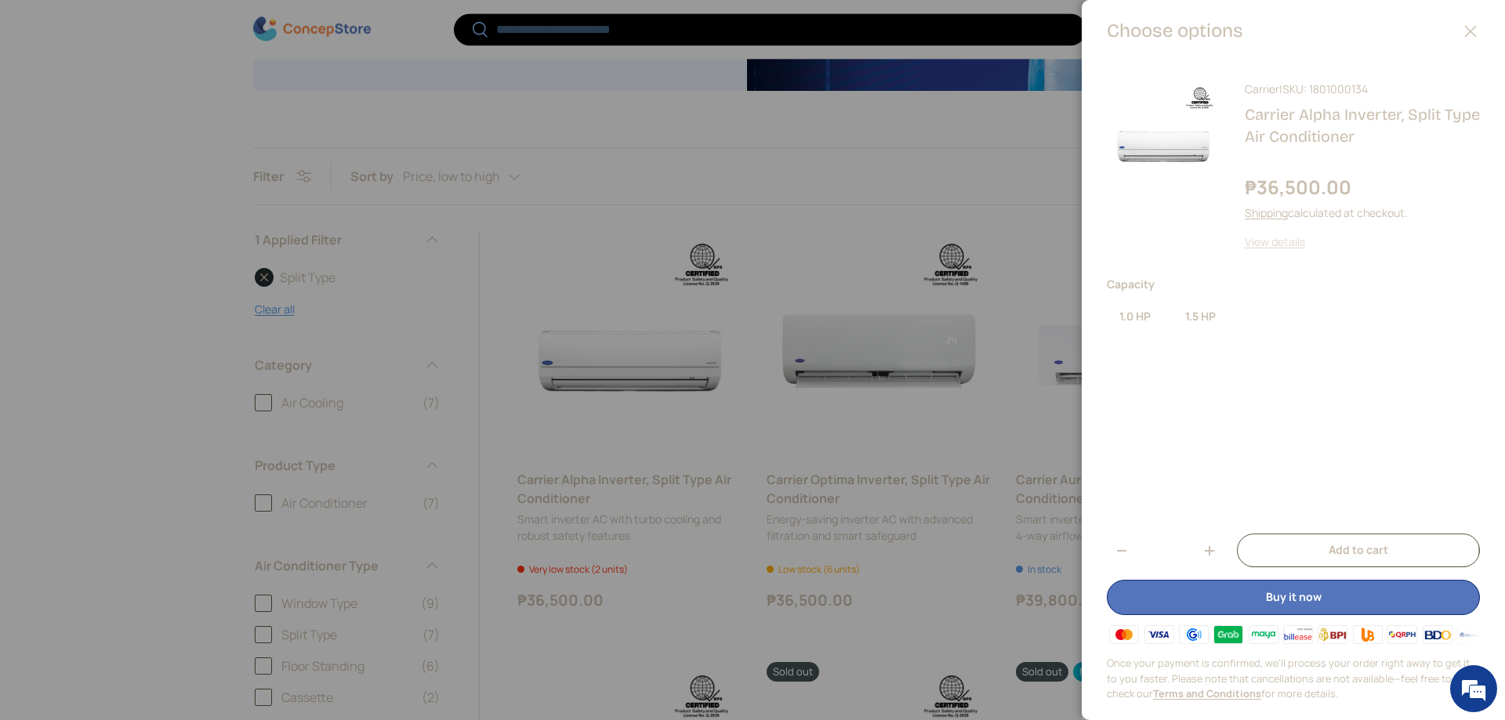
click at [1271, 245] on link "View details" at bounding box center [1275, 241] width 60 height 15
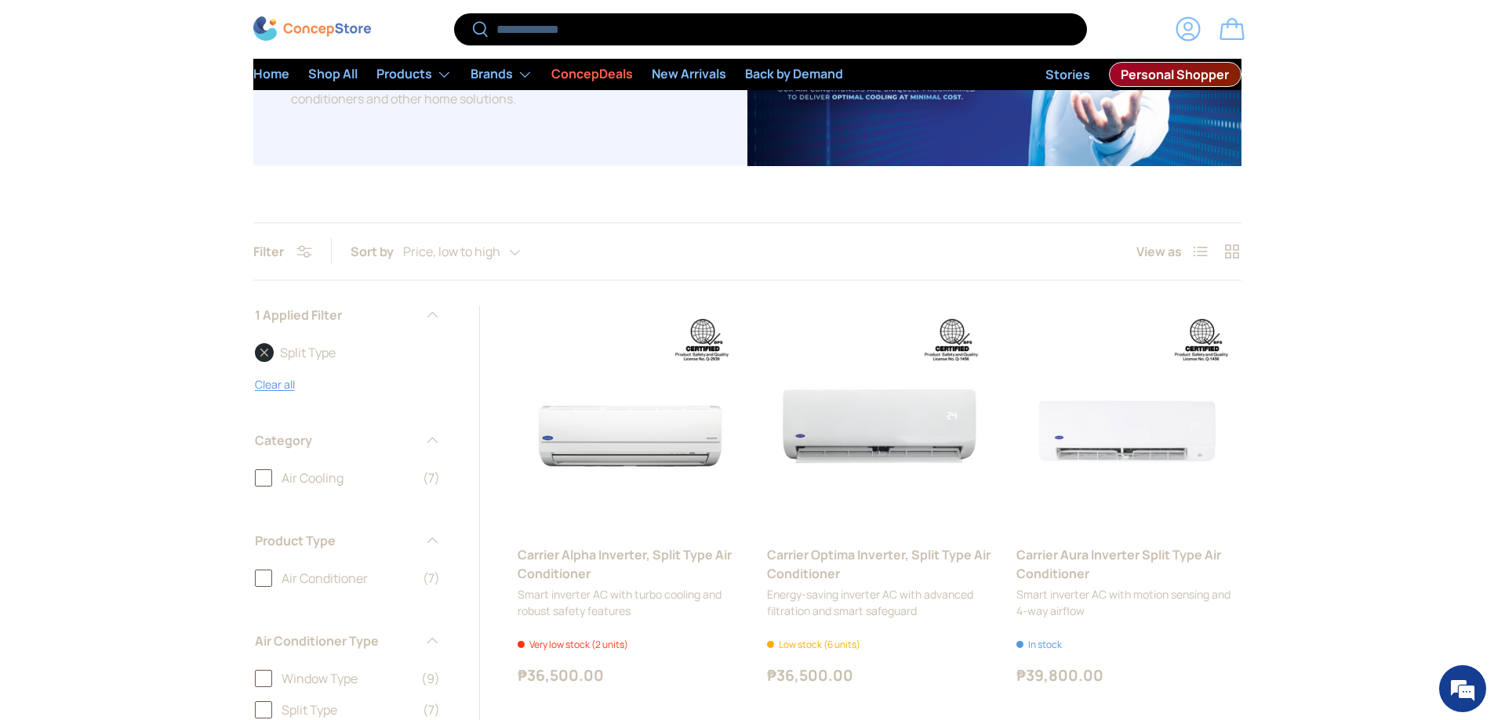
scroll to position [314, 0]
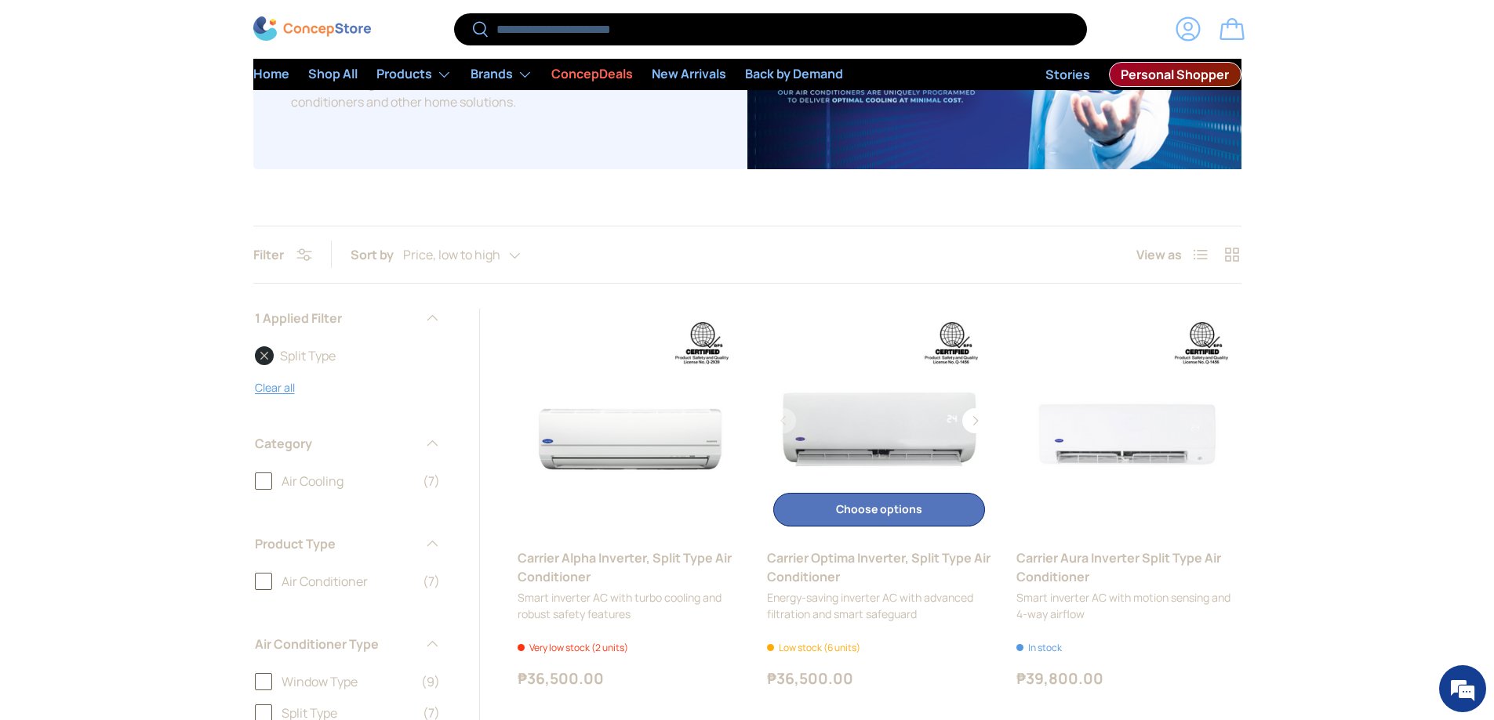
click at [926, 517] on button "Choose options Choose options" at bounding box center [879, 510] width 212 height 34
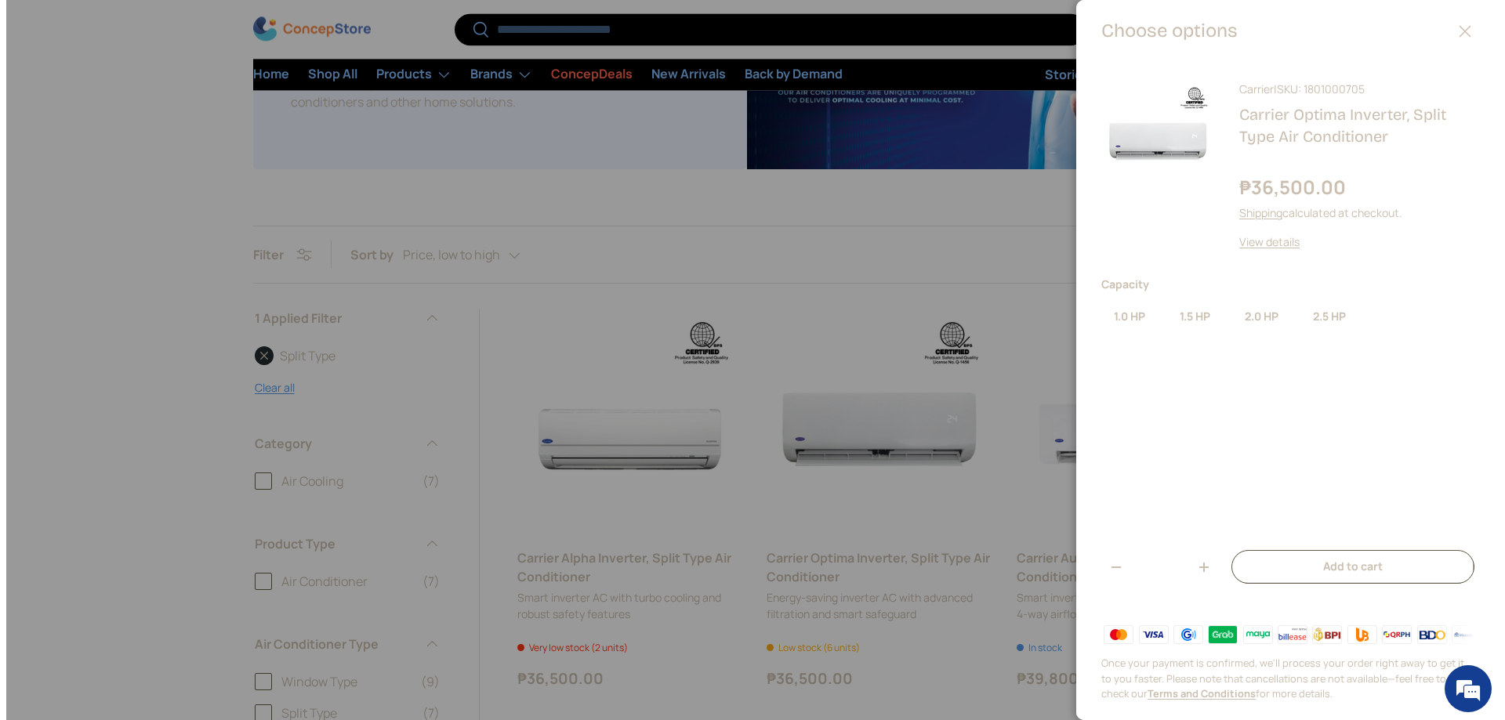
scroll to position [0, 0]
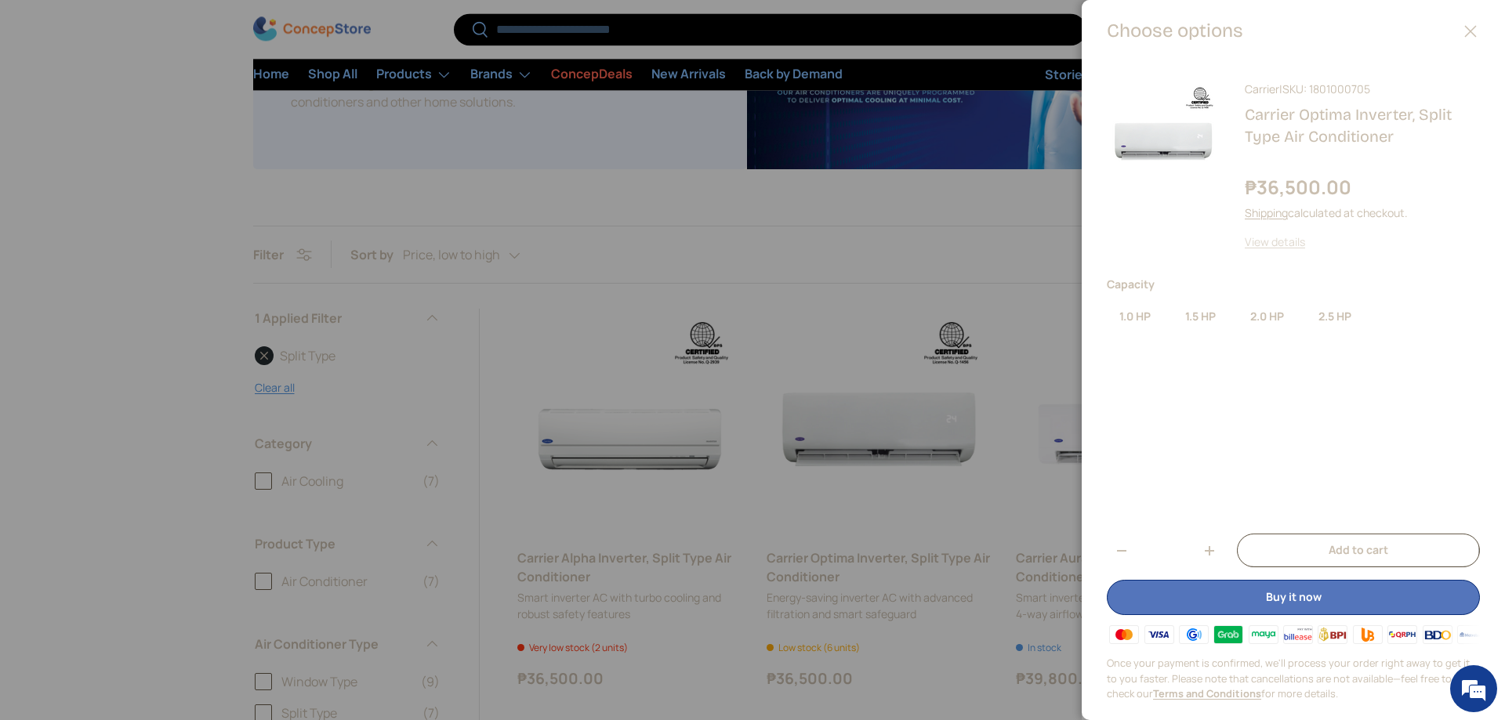
click at [1260, 247] on link "View details" at bounding box center [1275, 241] width 60 height 15
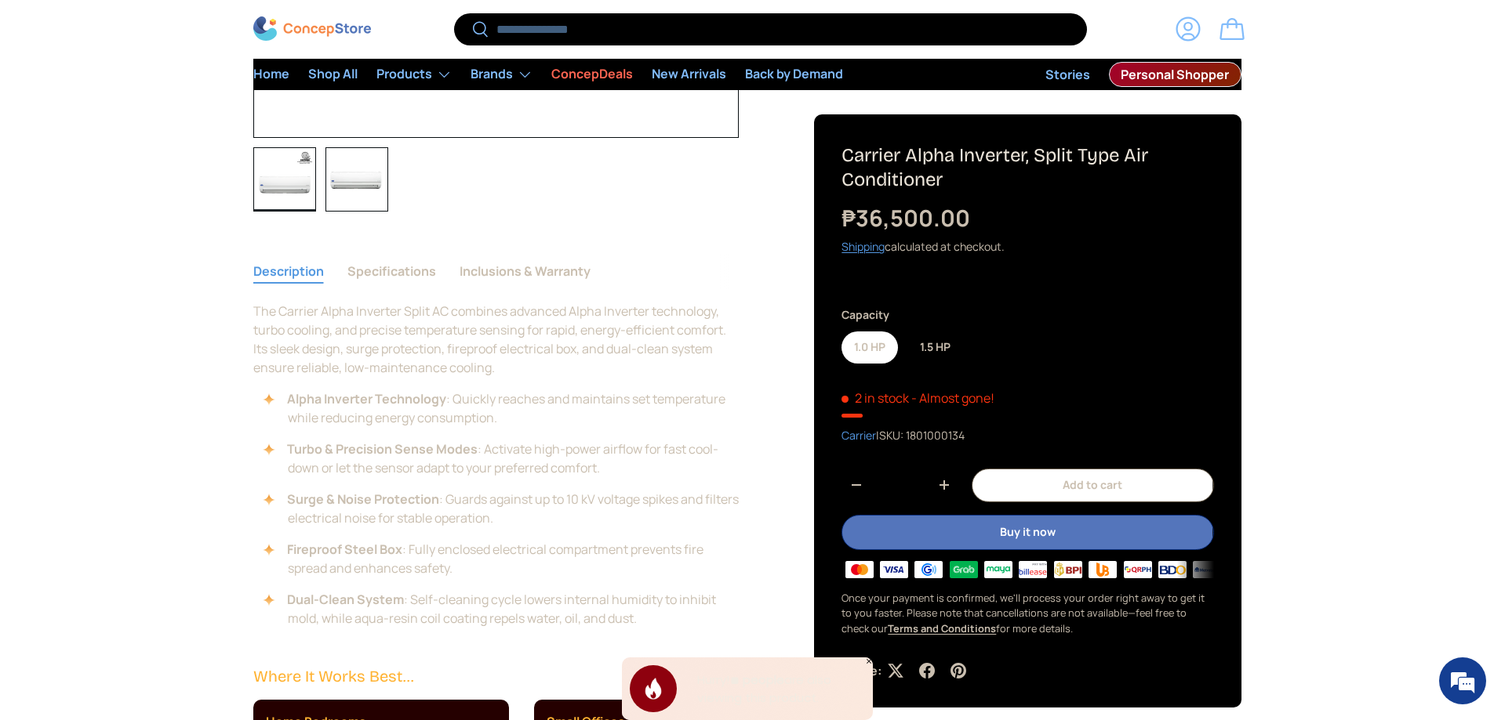
scroll to position [3761, 6410]
click at [409, 274] on button "Specifications" at bounding box center [391, 271] width 89 height 36
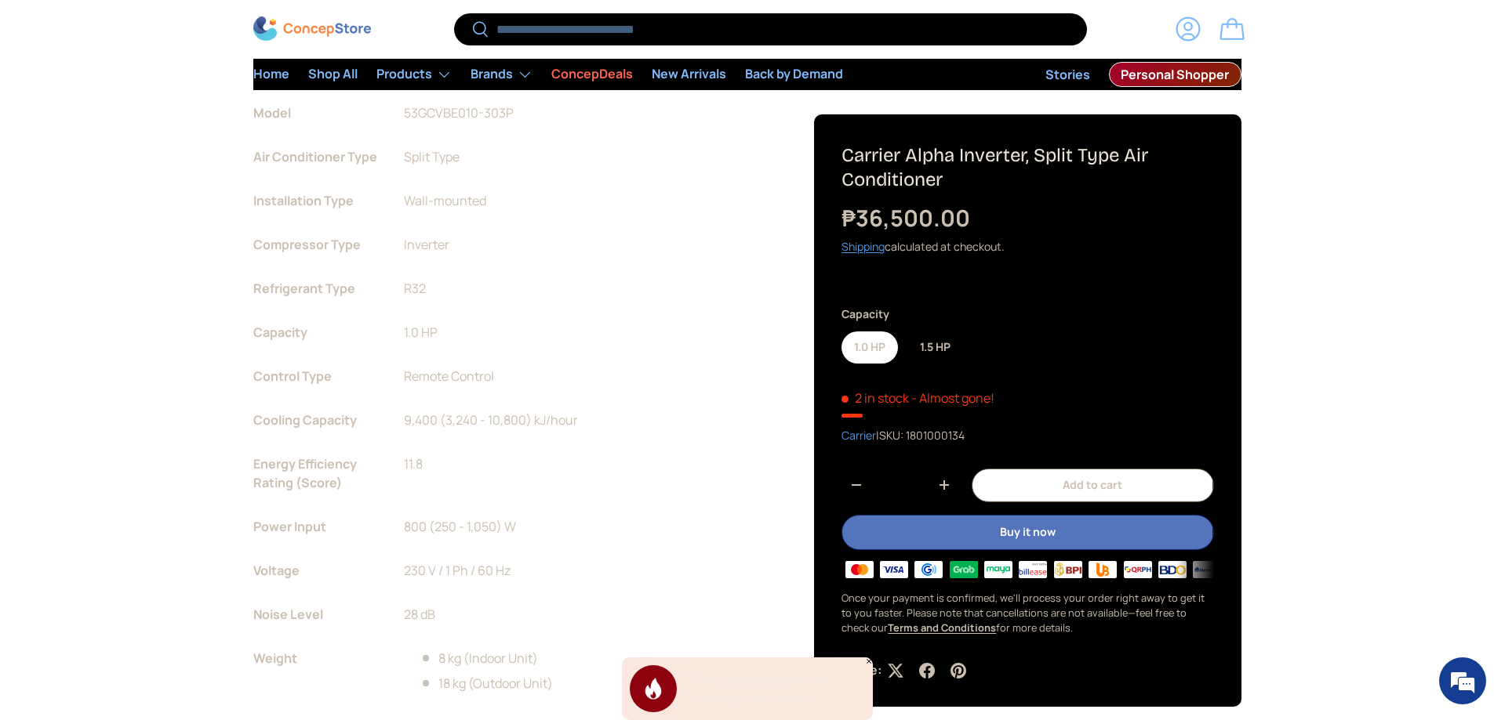
scroll to position [866, 0]
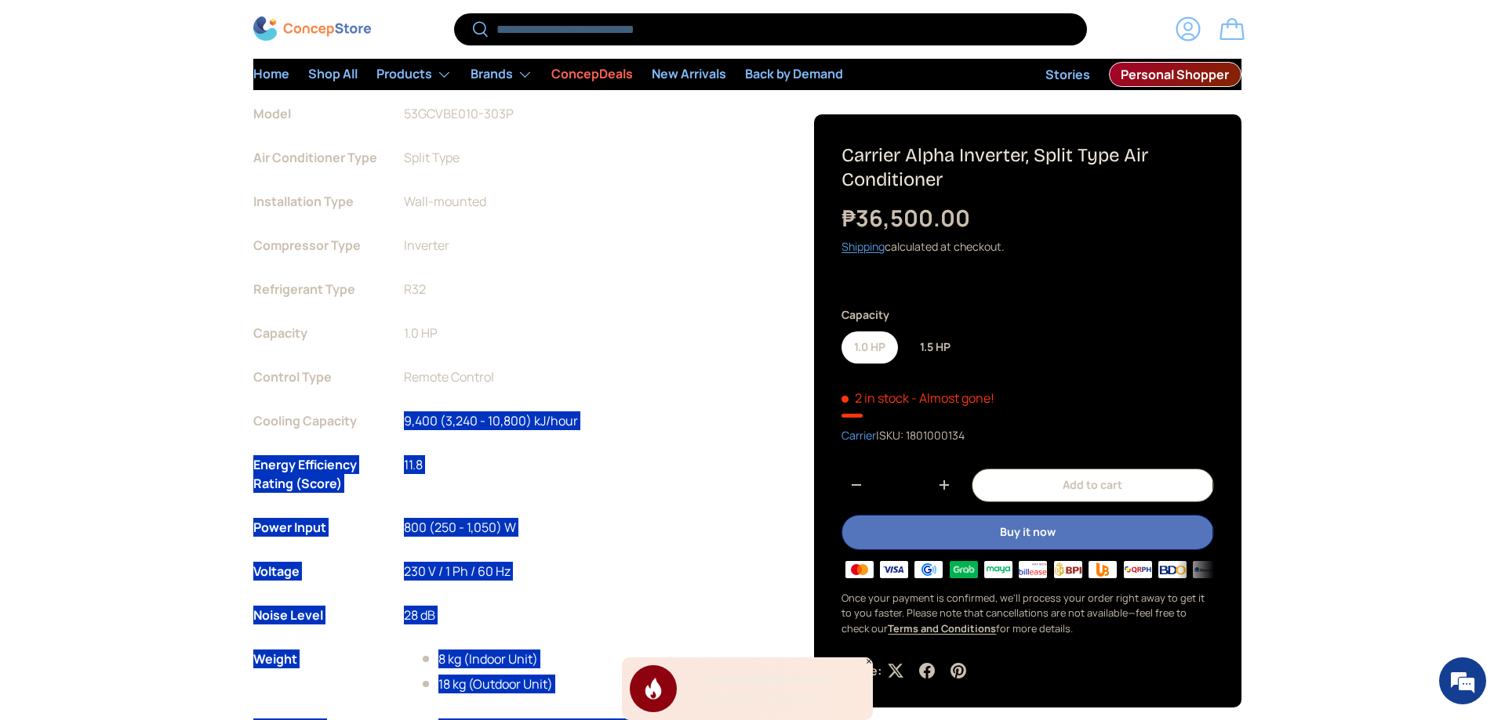
drag, startPoint x: 220, startPoint y: 423, endPoint x: 401, endPoint y: 426, distance: 181.1
click at [401, 426] on main "Home Carrier Carrier Alpha Inverter, Split Type Air Conditioner Previous Next L…" at bounding box center [747, 649] width 1494 height 2762
click at [387, 426] on li "Cooling Capacity 9,400 (3,240 - 10,800) kJ/hour" at bounding box center [496, 421] width 486 height 19
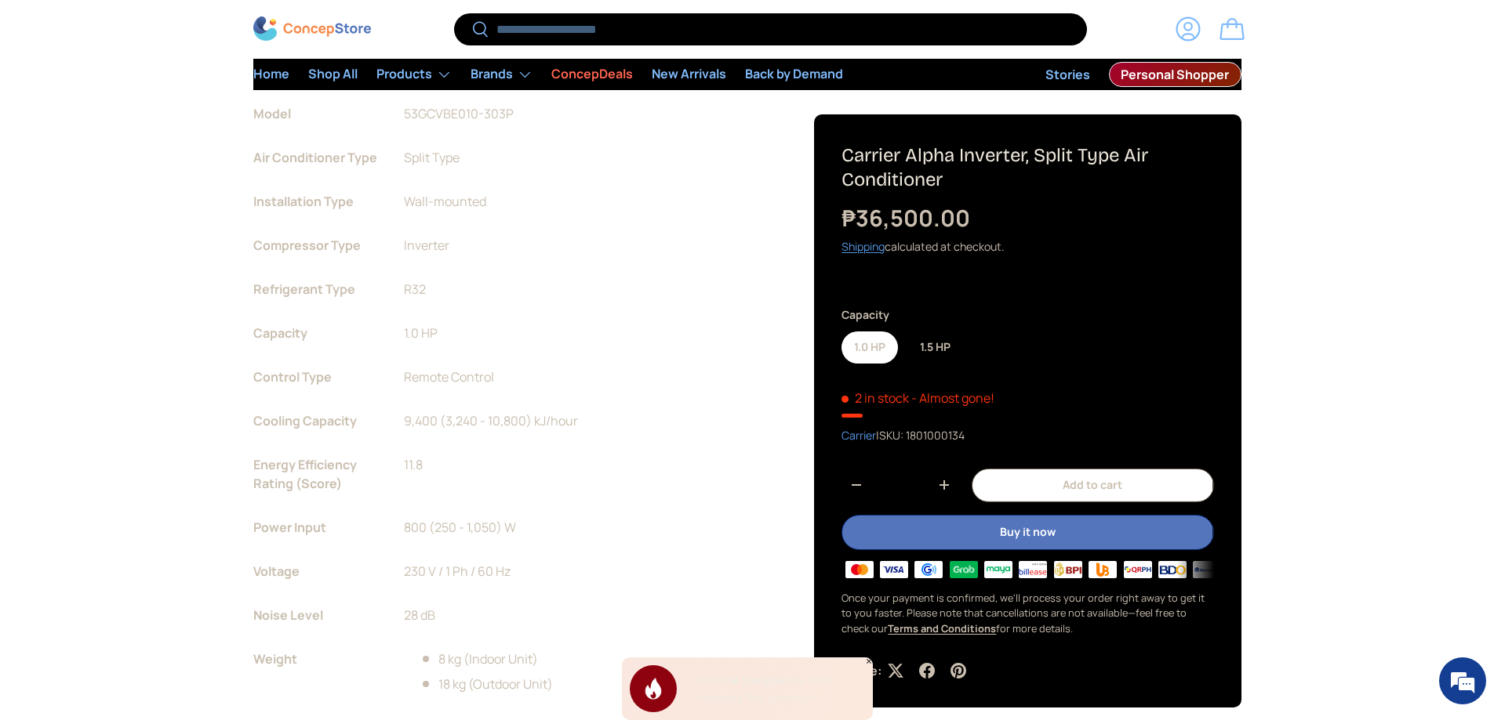
click at [330, 421] on strong "Cooling Capacity" at bounding box center [315, 421] width 125 height 19
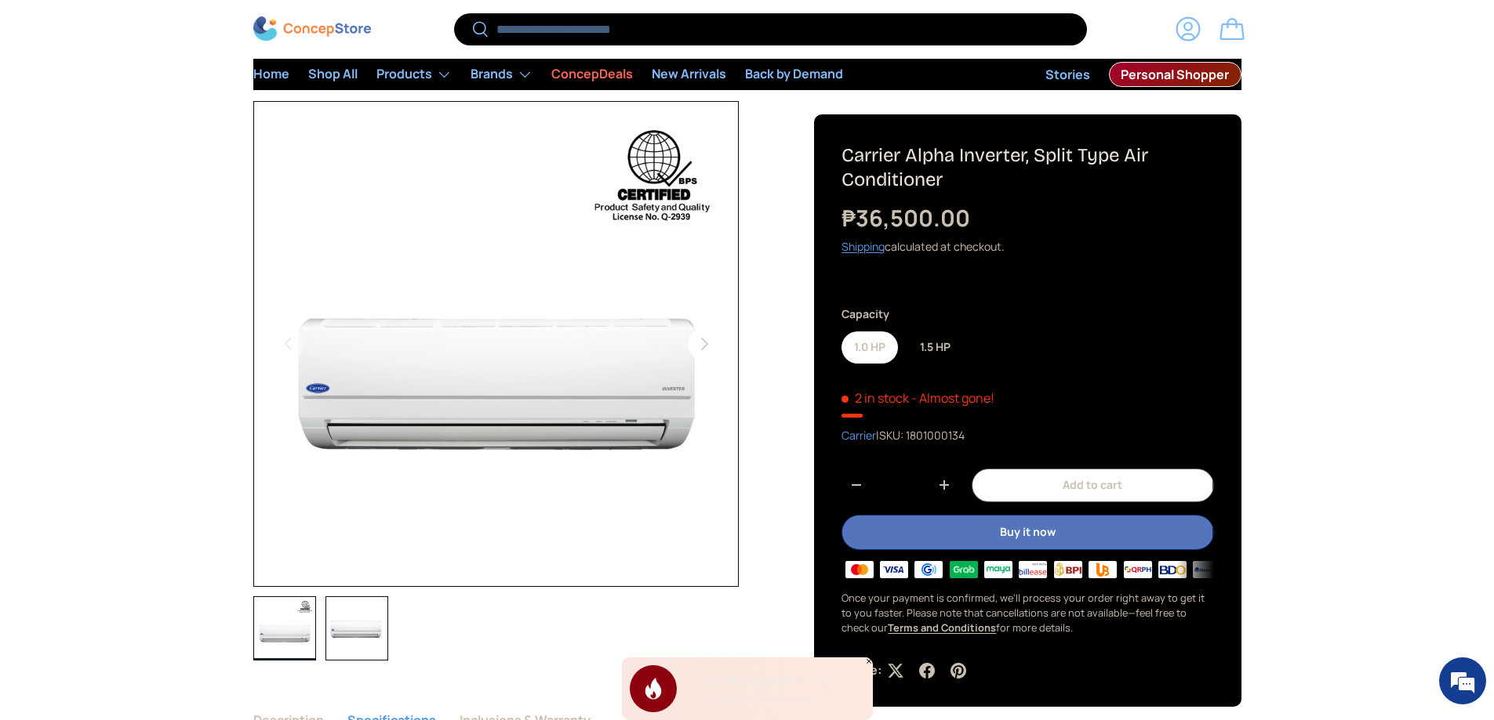
scroll to position [0, 0]
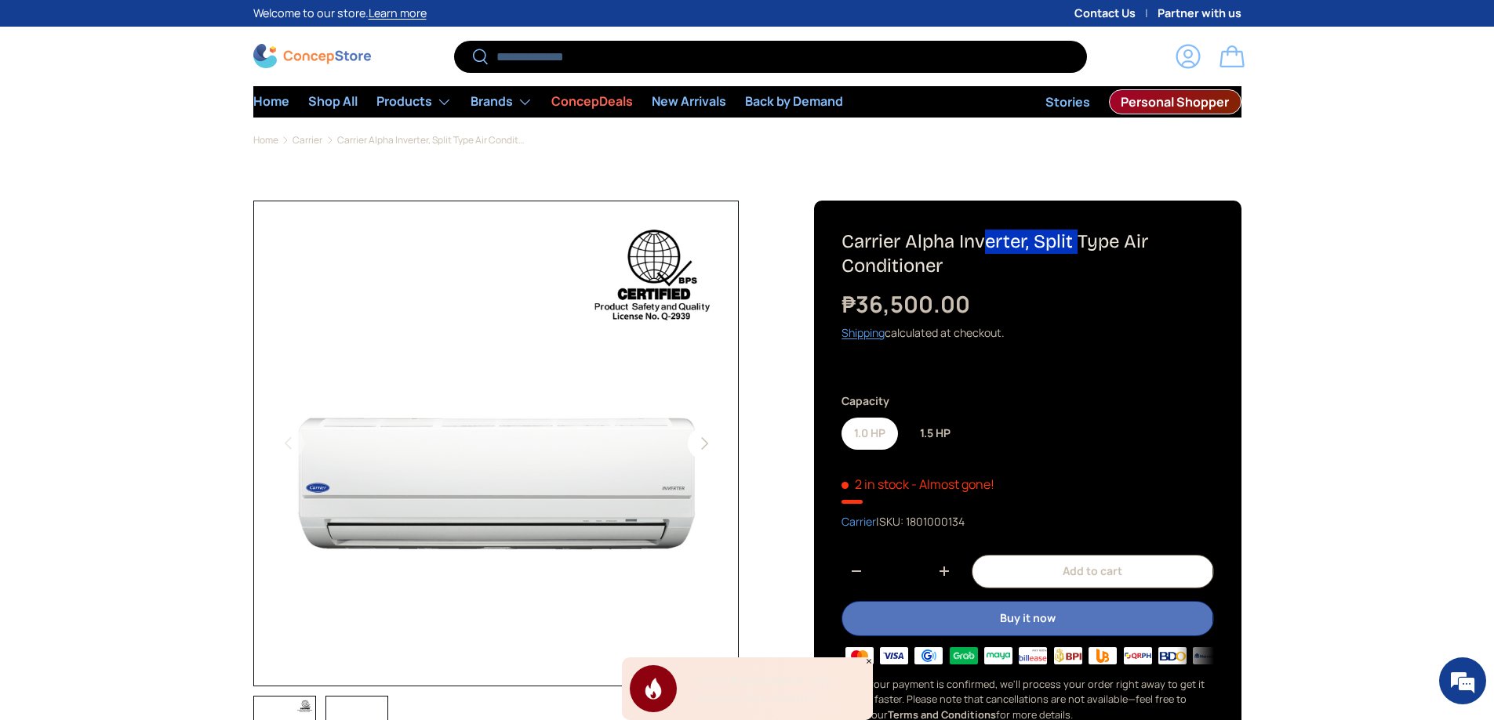
drag, startPoint x: 838, startPoint y: 230, endPoint x: 761, endPoint y: 13, distance: 230.4
click at [957, 229] on div "Sold out Carrier Alpha Inverter, Split Type Air Conditioner ₱36,500.00 Unit pri…" at bounding box center [1027, 497] width 426 height 593
copy h1 "Carrier Alpha"
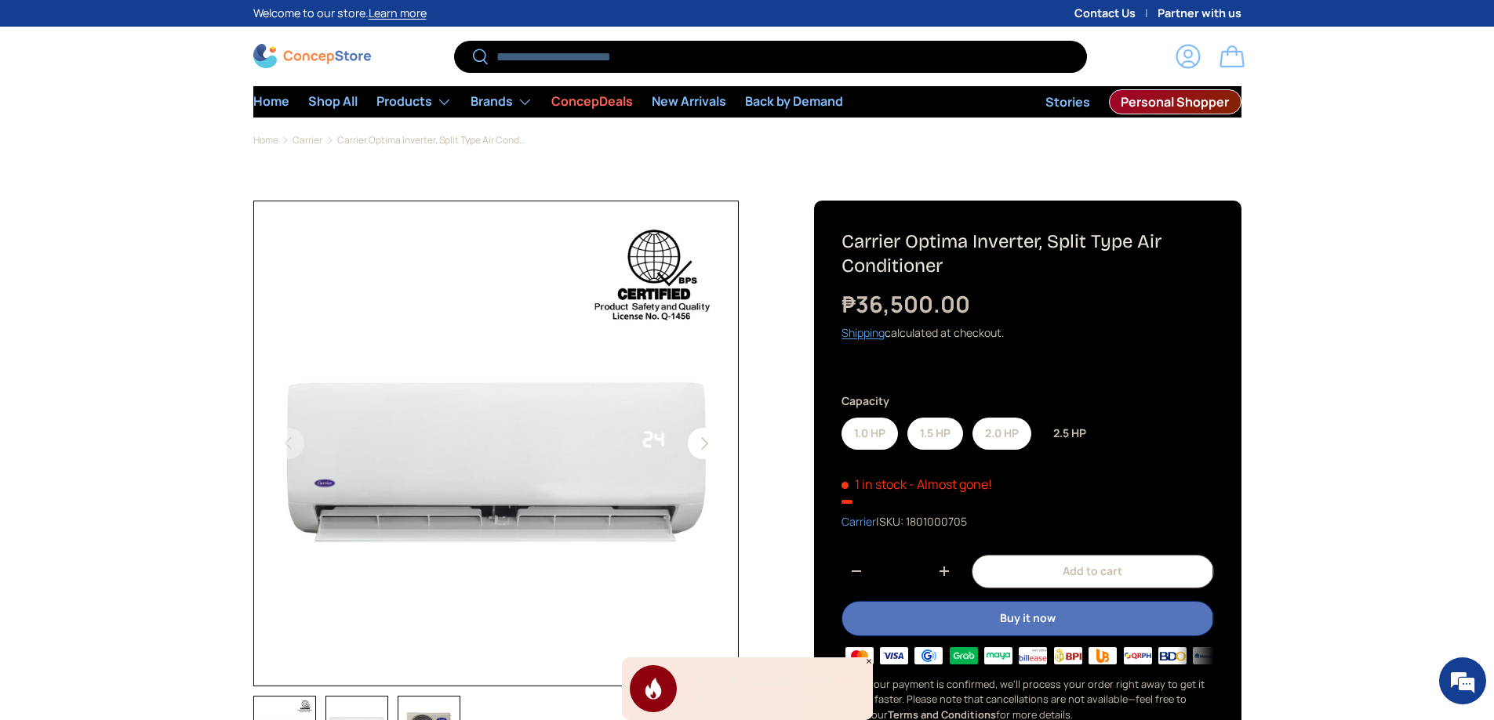
scroll to position [392, 0]
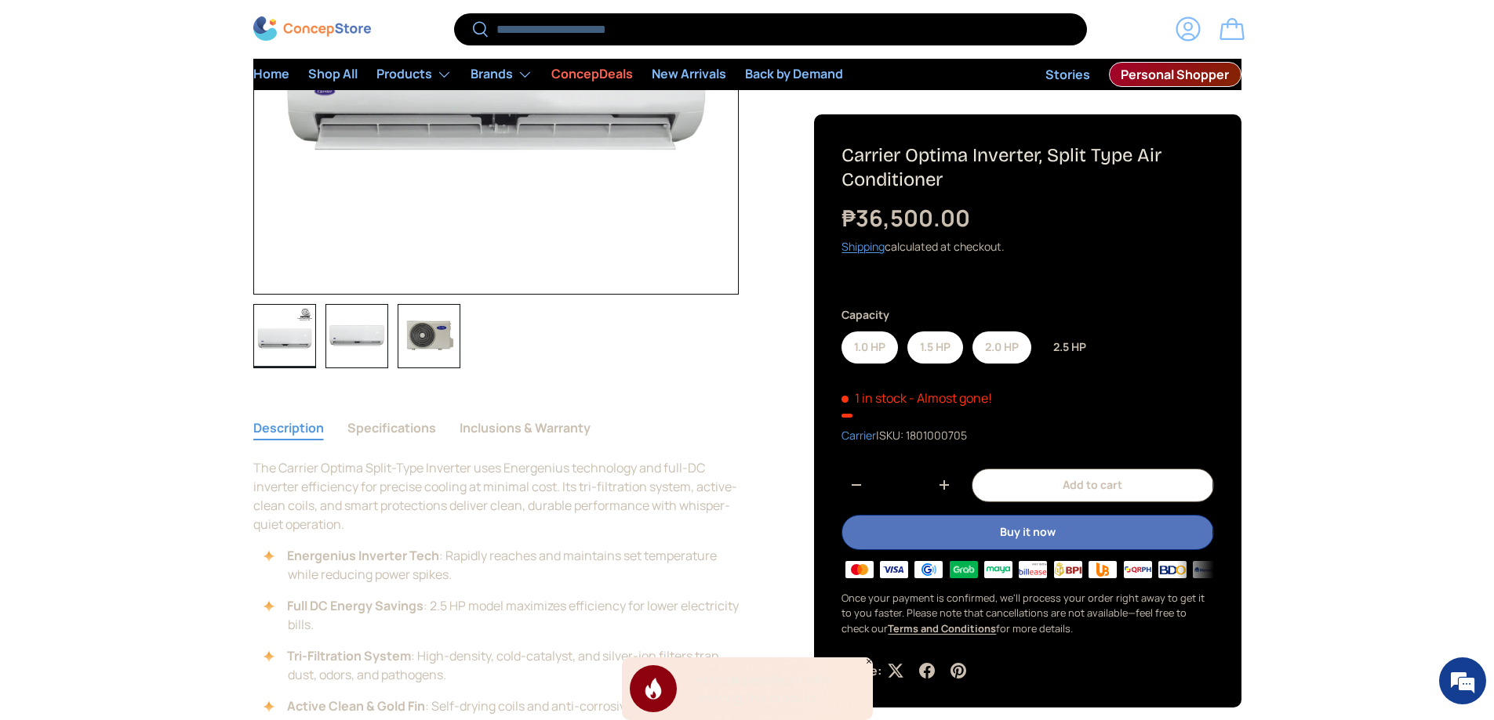
click at [385, 442] on button "Specifications" at bounding box center [391, 428] width 89 height 36
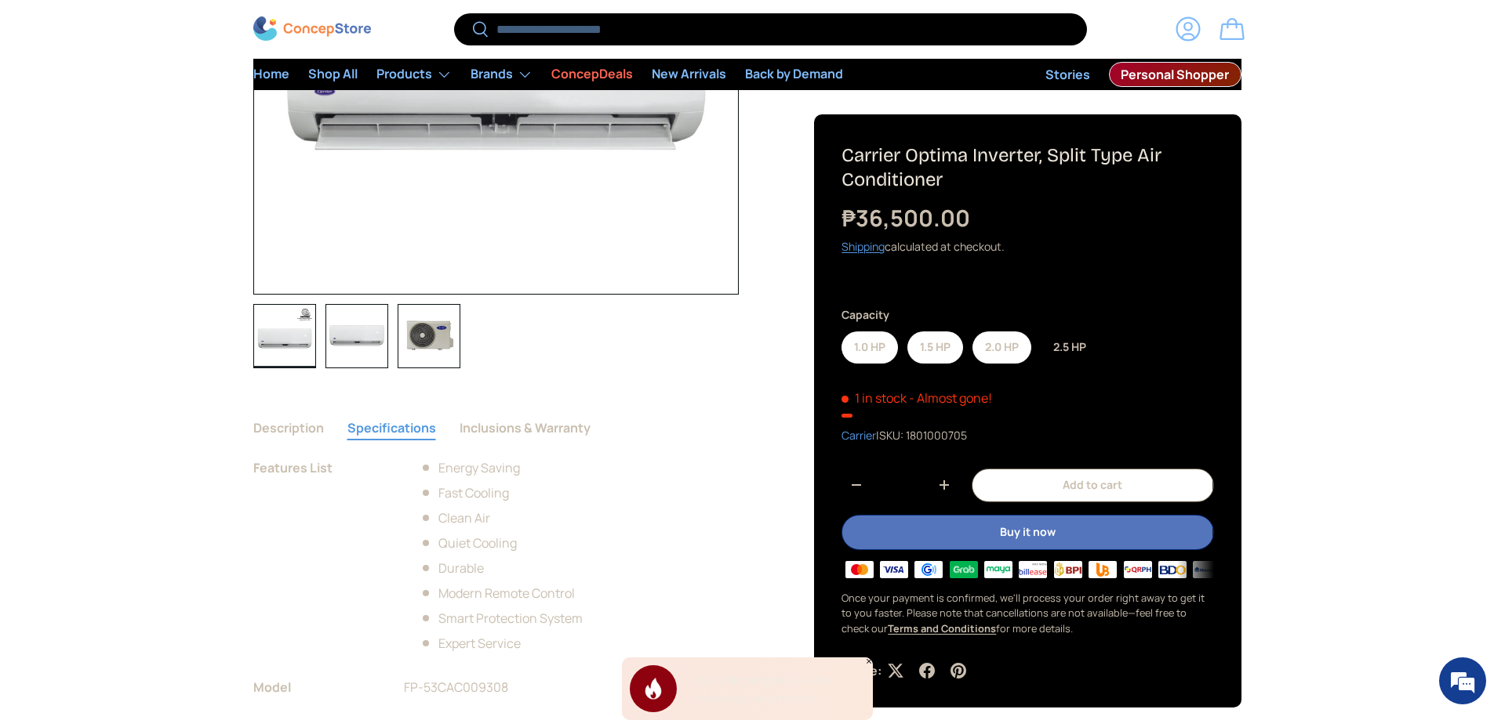
click at [385, 442] on button "Specifications" at bounding box center [391, 428] width 89 height 36
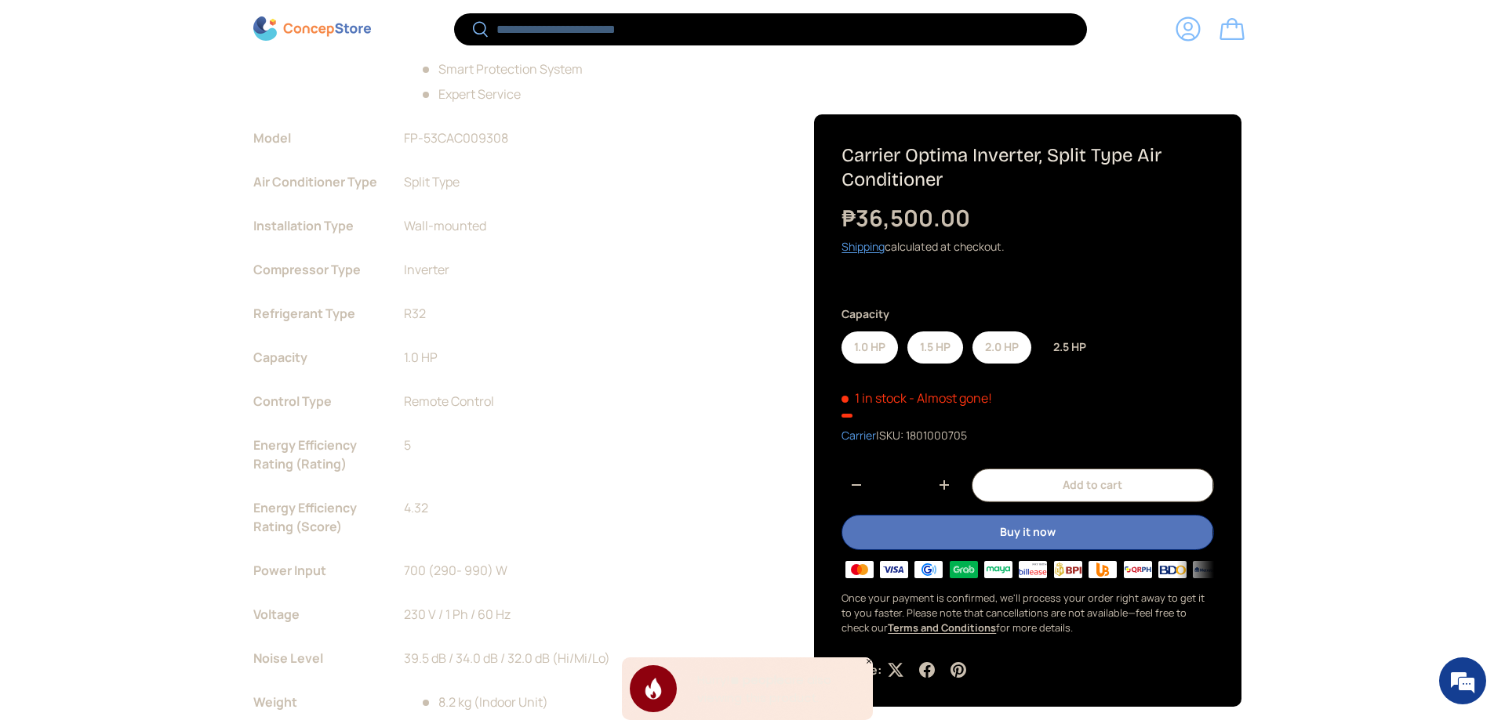
scroll to position [0, 0]
click at [861, 340] on label "1.0 HP" at bounding box center [869, 348] width 56 height 32
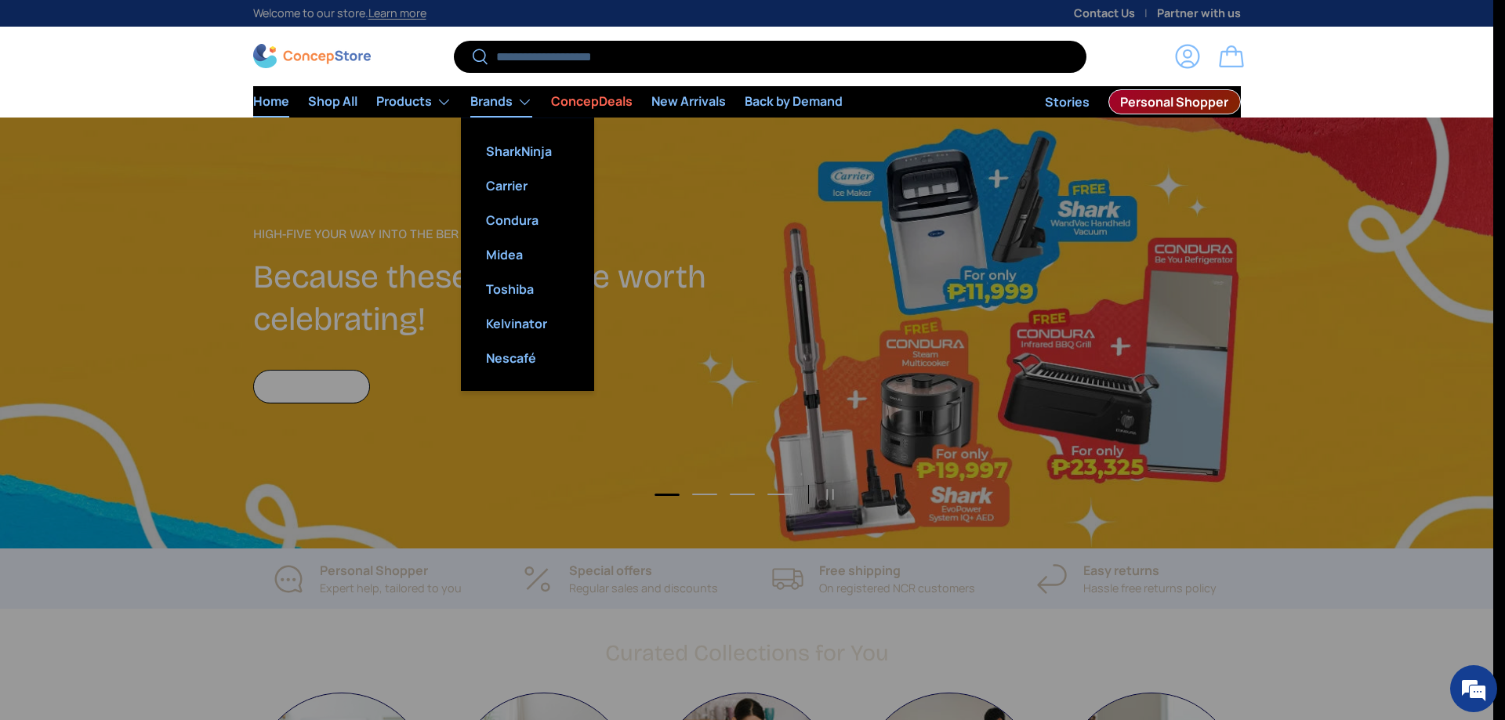
click at [514, 180] on link "Carrier" at bounding box center [527, 186] width 114 height 34
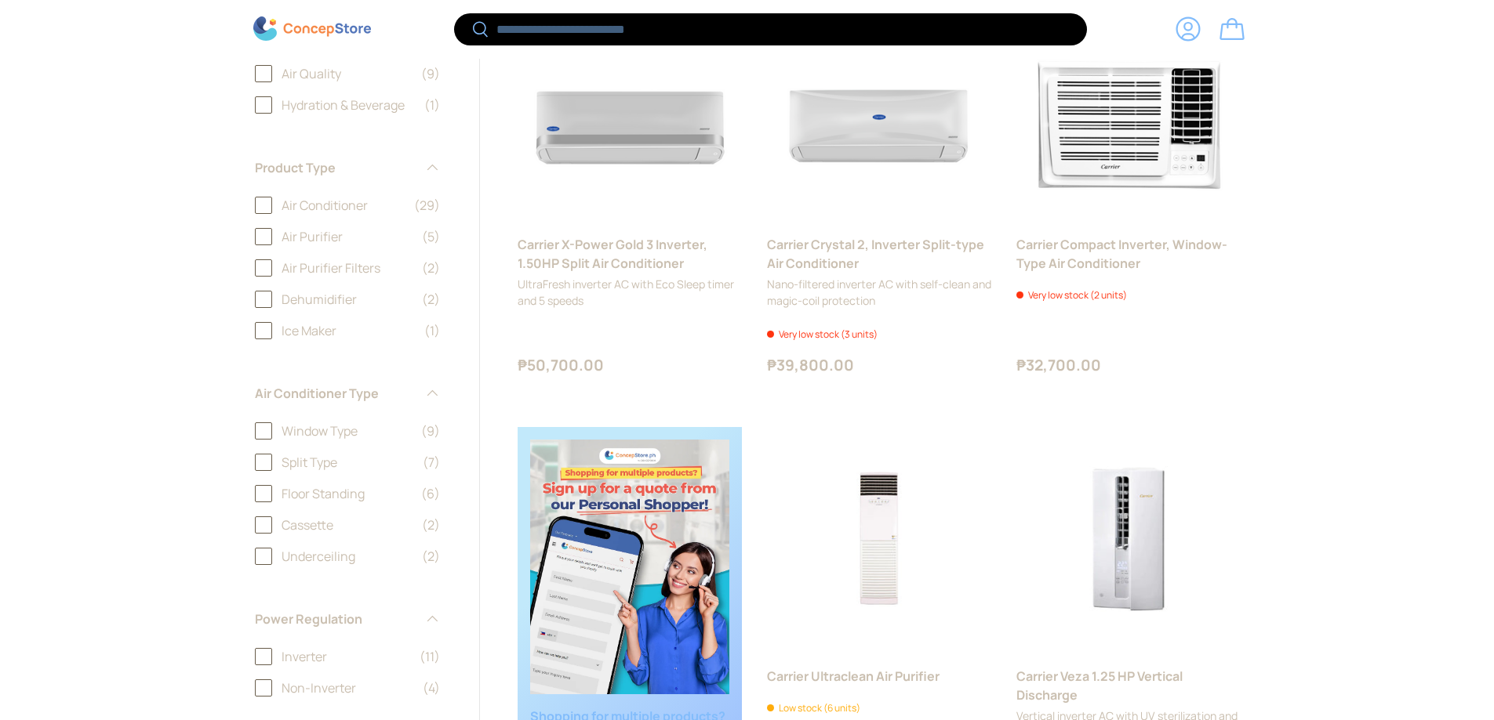
click at [257, 459] on label "Split Type (7)" at bounding box center [347, 462] width 185 height 19
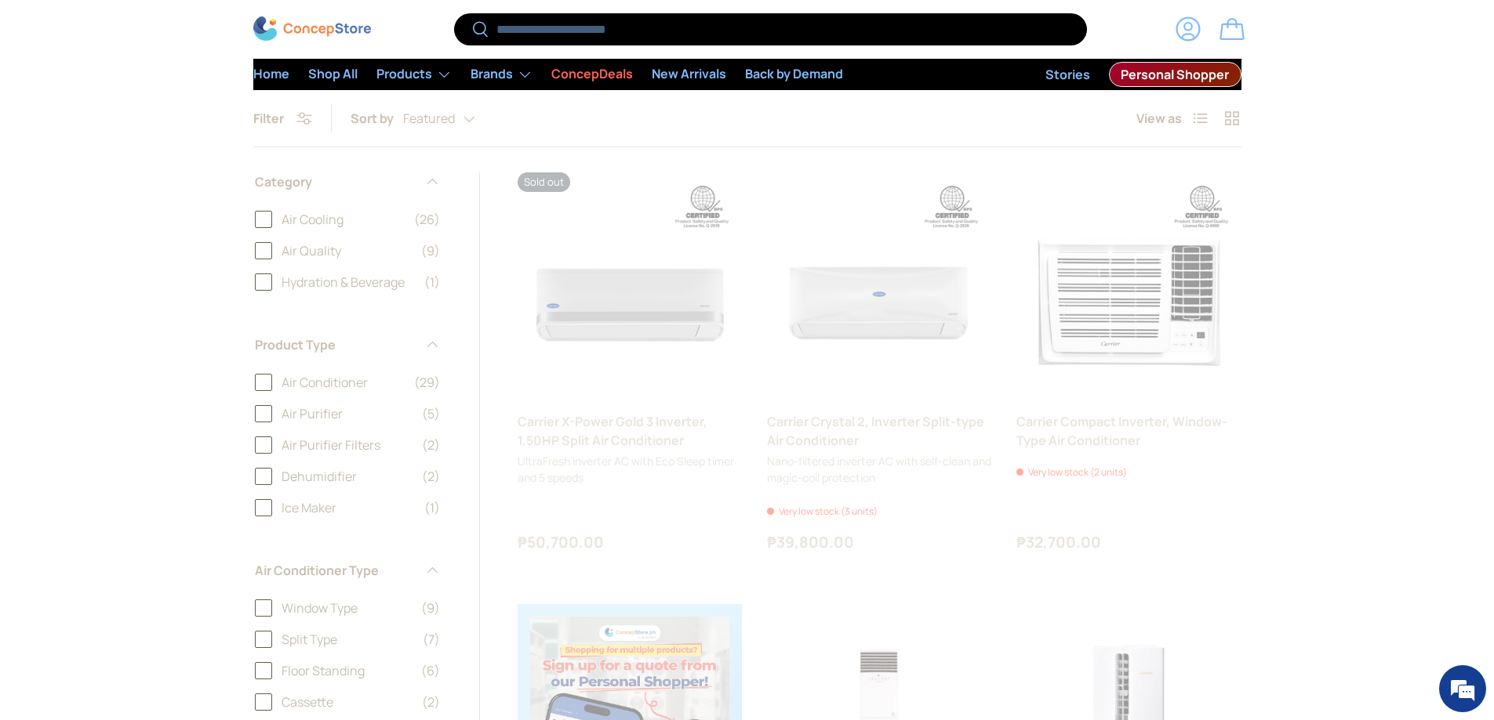
scroll to position [392, 0]
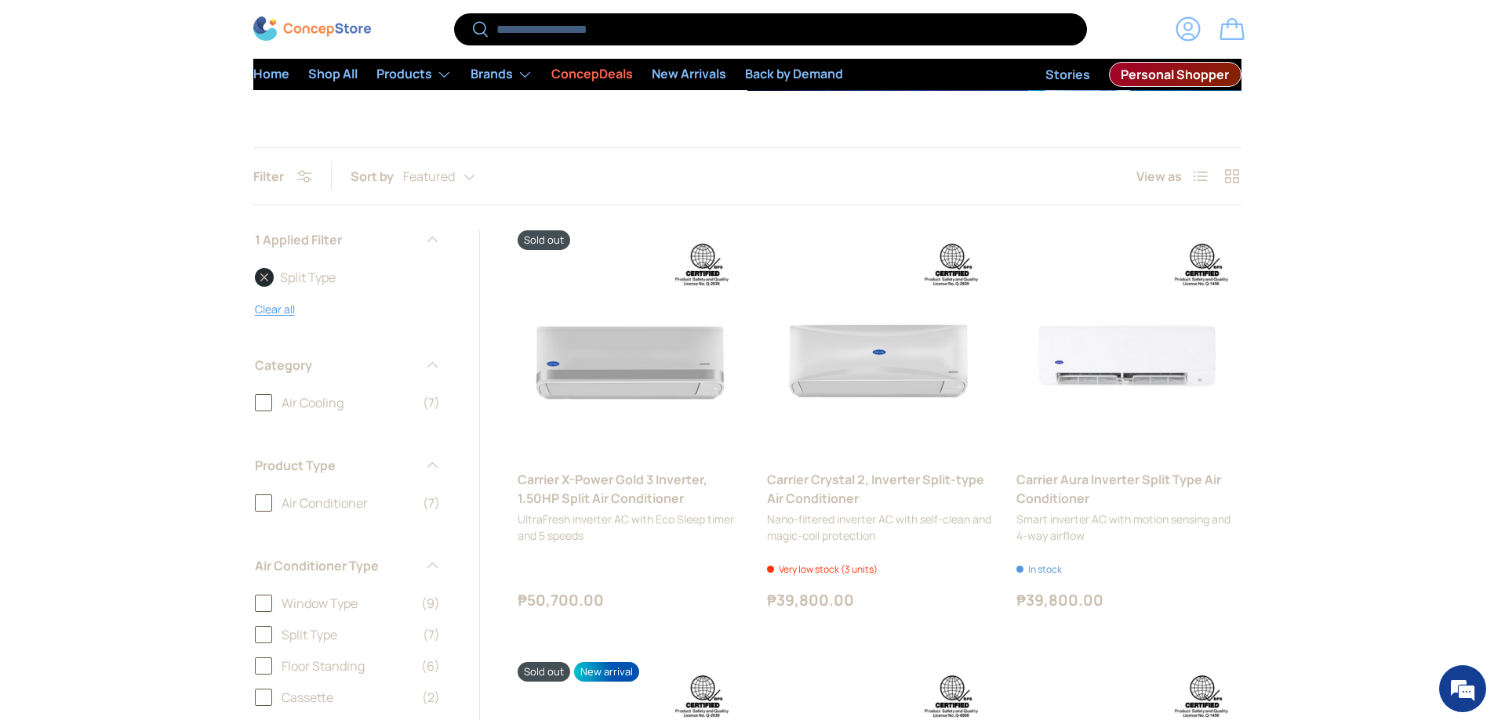
drag, startPoint x: 445, startPoint y: 195, endPoint x: 445, endPoint y: 183, distance: 11.8
click at [446, 194] on products-toolbar "Filter Filter & Sort Sort by Featured Featured Best selling Alphabetically, A-Z…" at bounding box center [747, 176] width 988 height 58
click at [445, 183] on div "Featured Featured Best selling Alphabetically, A-Z Alphabetically, Z-A Price, l…" at bounding box center [454, 176] width 103 height 27
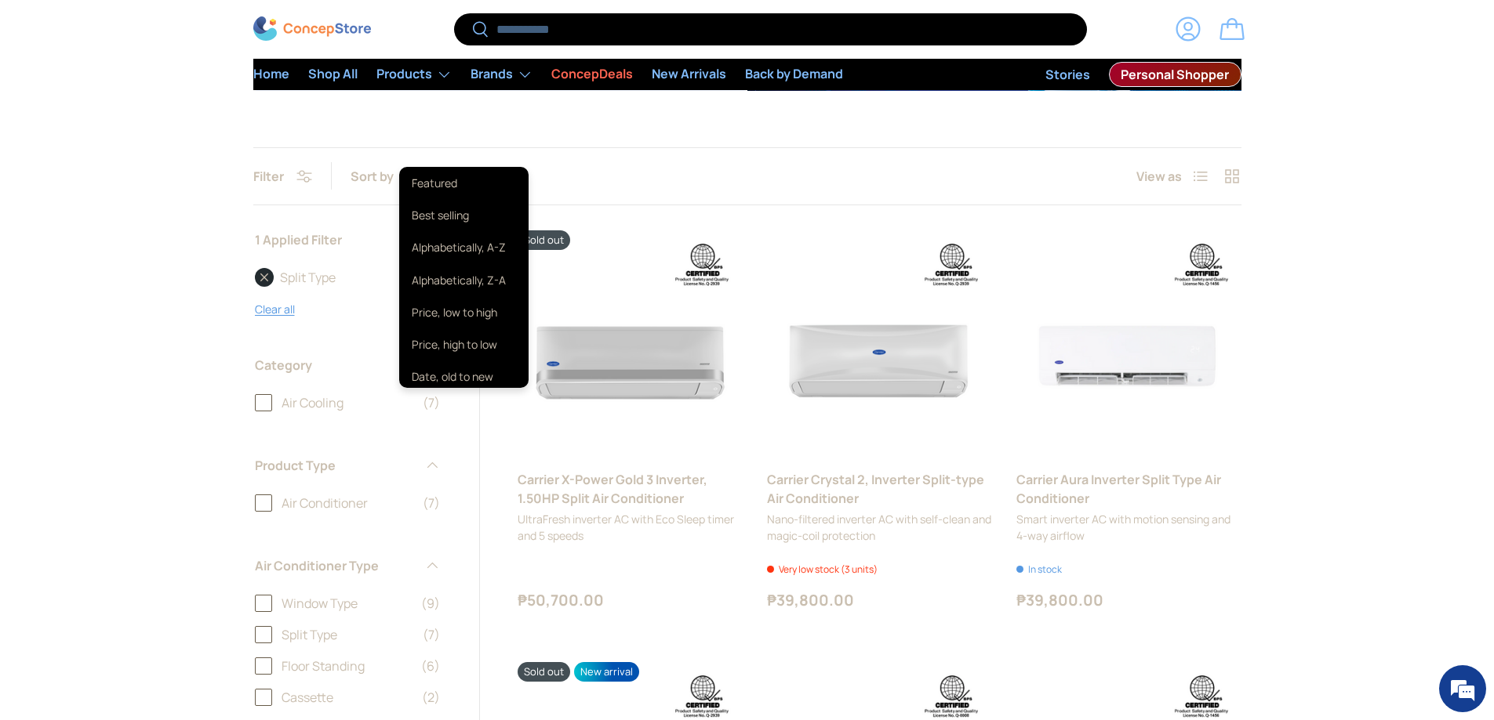
scroll to position [5, 0]
click at [458, 310] on li "Price, low to high" at bounding box center [463, 308] width 129 height 32
